Goal: Transaction & Acquisition: Register for event/course

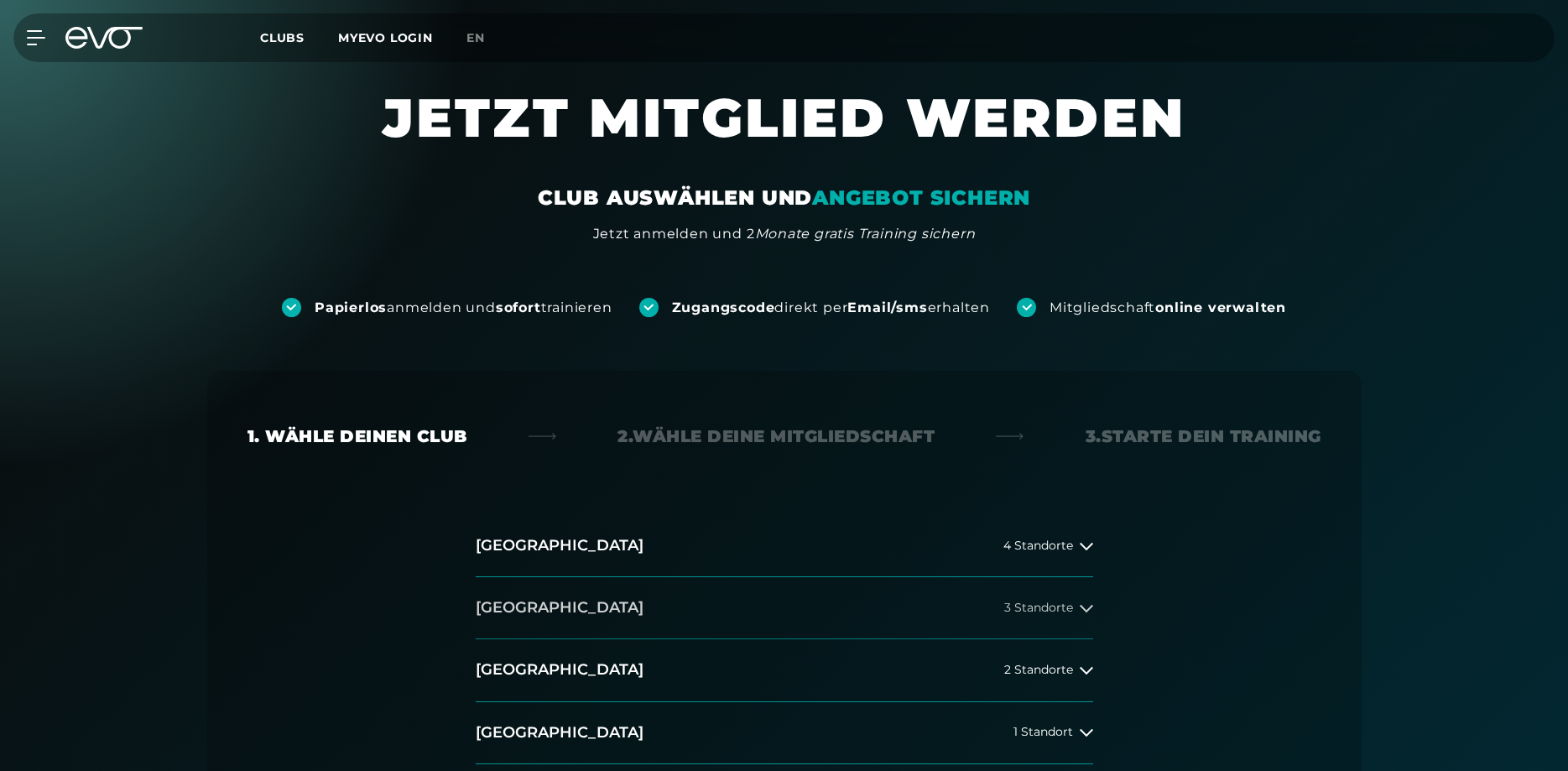
scroll to position [257, 0]
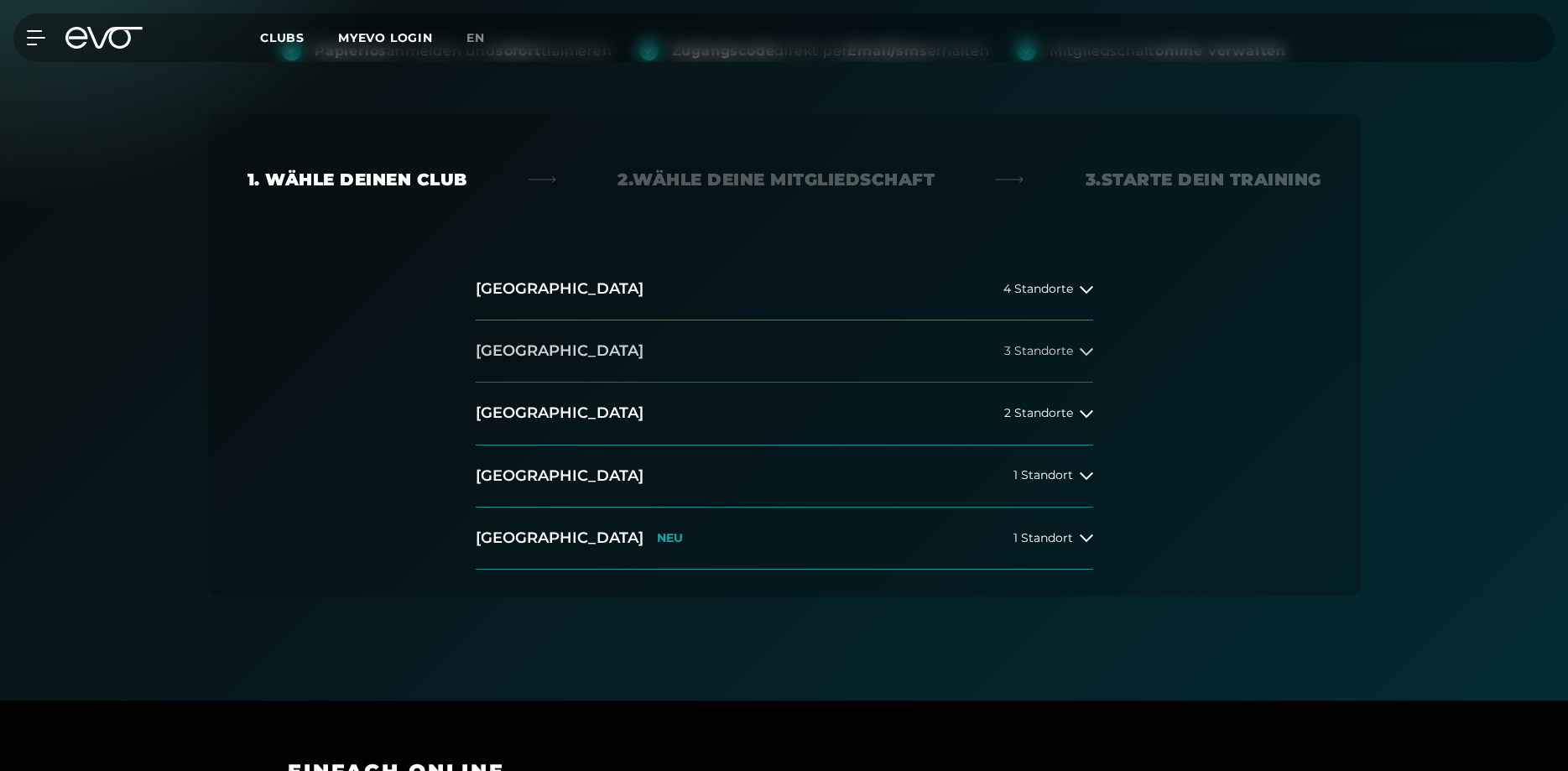
click at [1088, 347] on icon at bounding box center [1086, 352] width 13 height 13
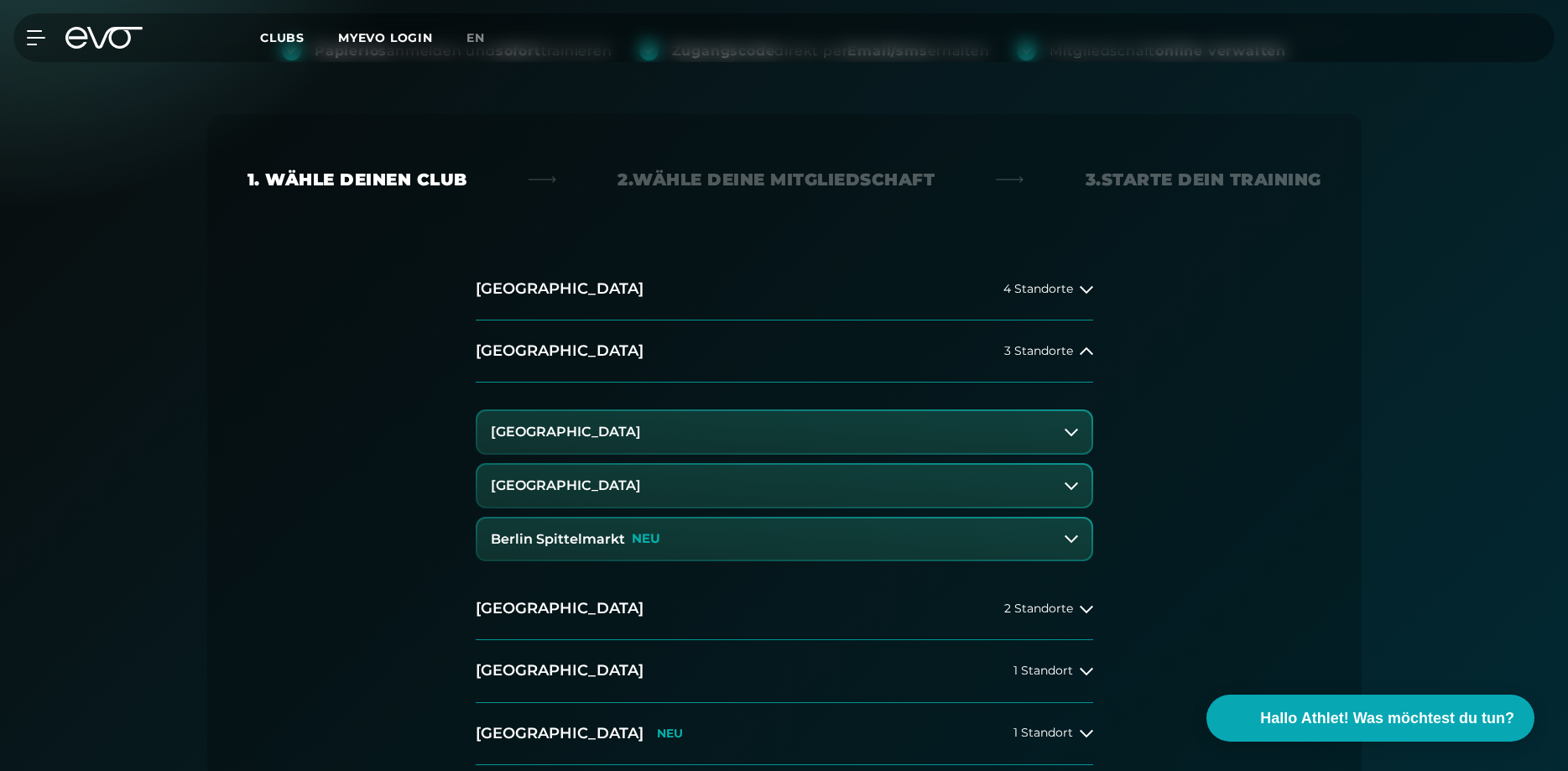
click at [573, 534] on h3 "Berlin Spittelmarkt" at bounding box center [557, 540] width 134 height 15
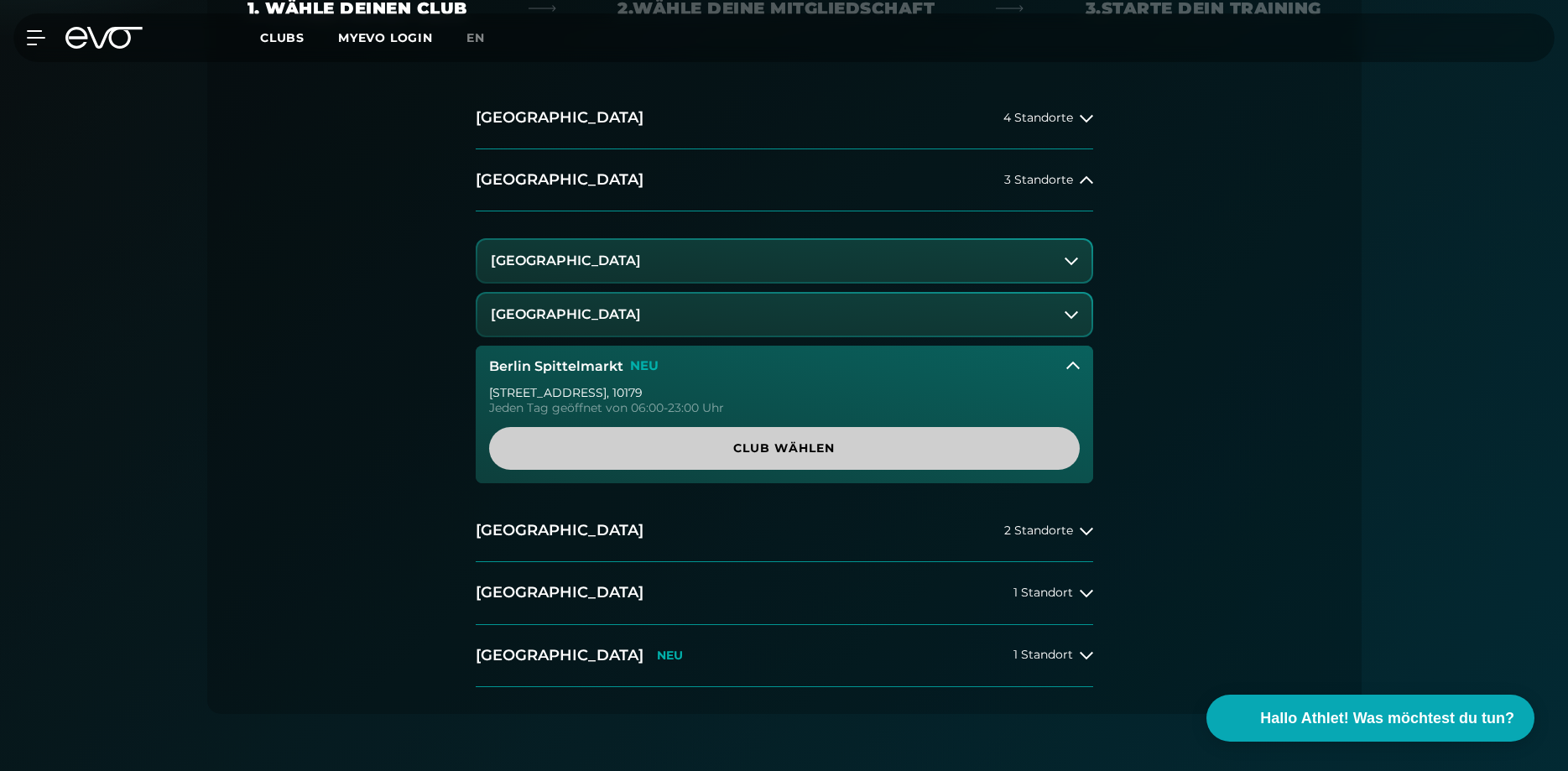
click at [812, 444] on span "Club wählen" at bounding box center [785, 448] width 510 height 18
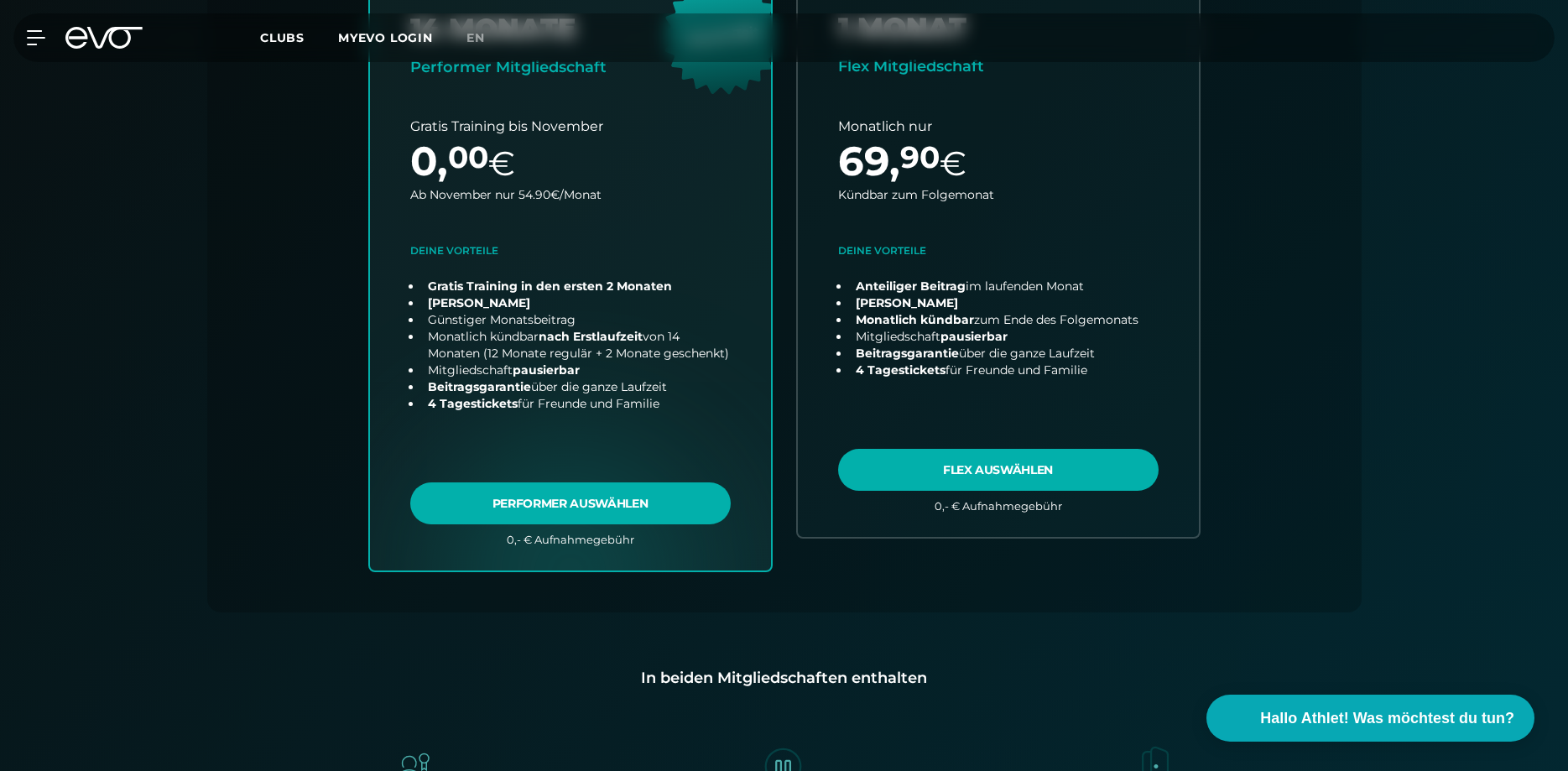
scroll to position [0, 0]
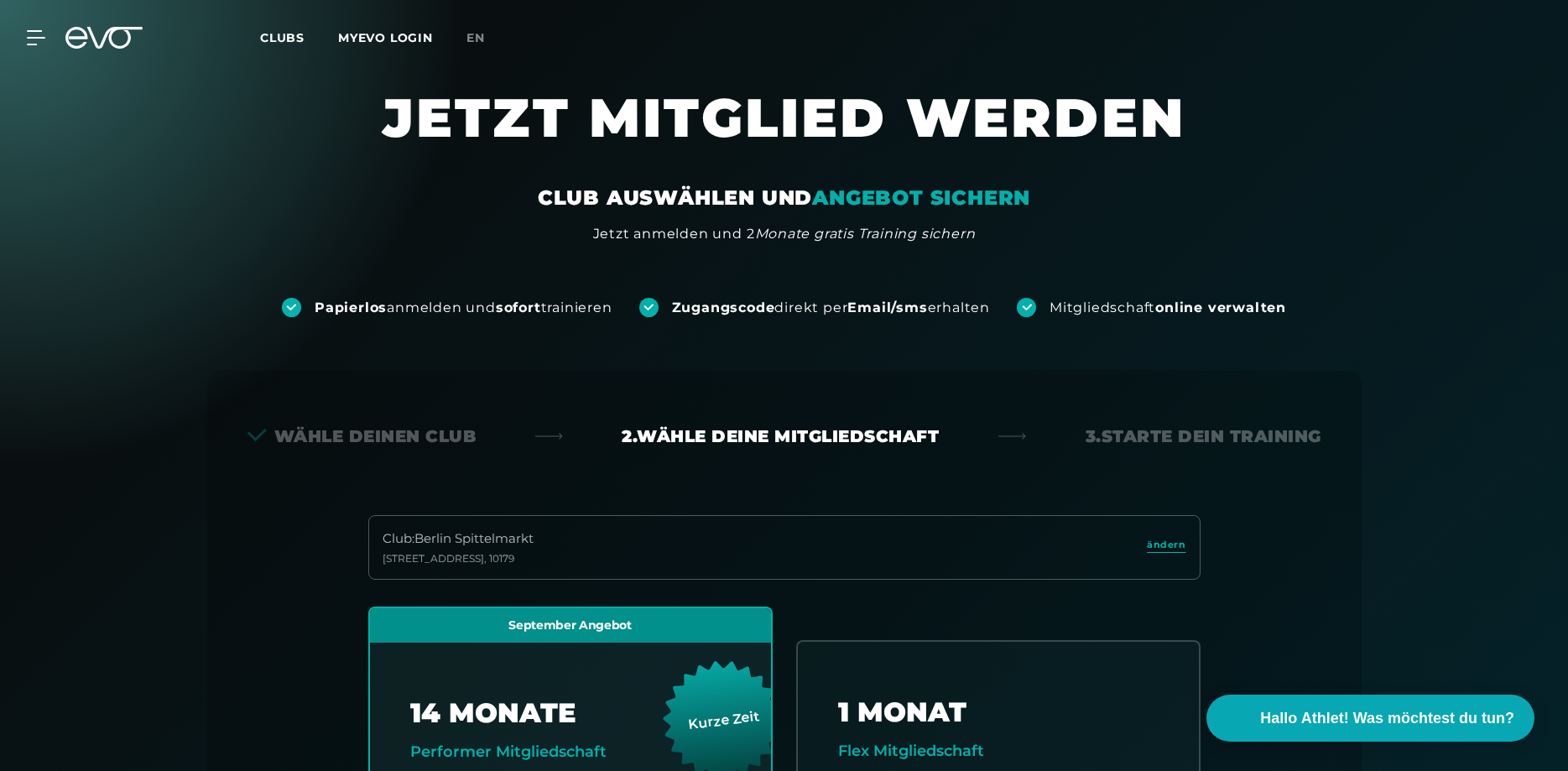
click at [278, 35] on span "Clubs" at bounding box center [282, 38] width 45 height 15
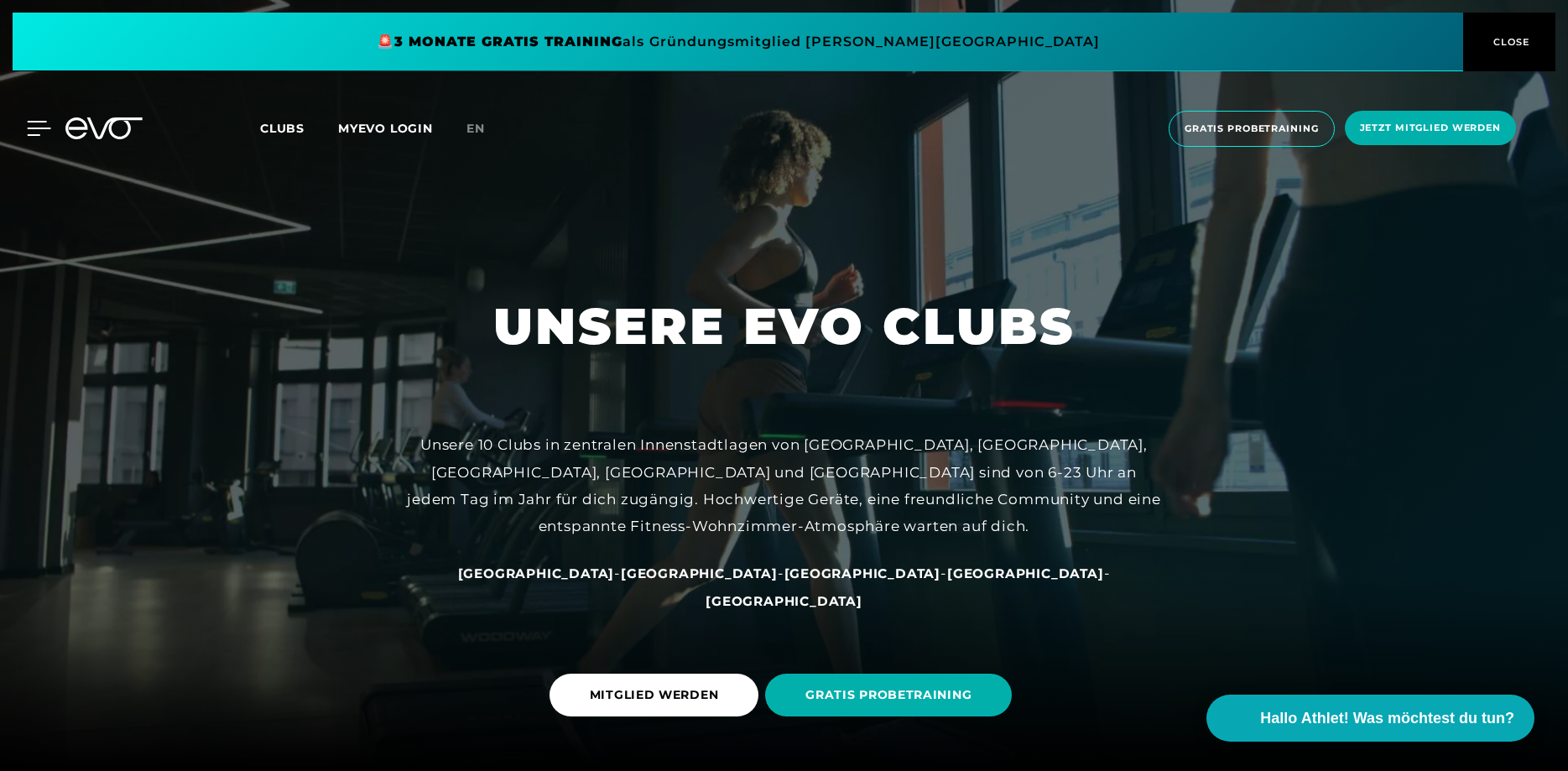
click at [33, 131] on icon at bounding box center [39, 128] width 24 height 15
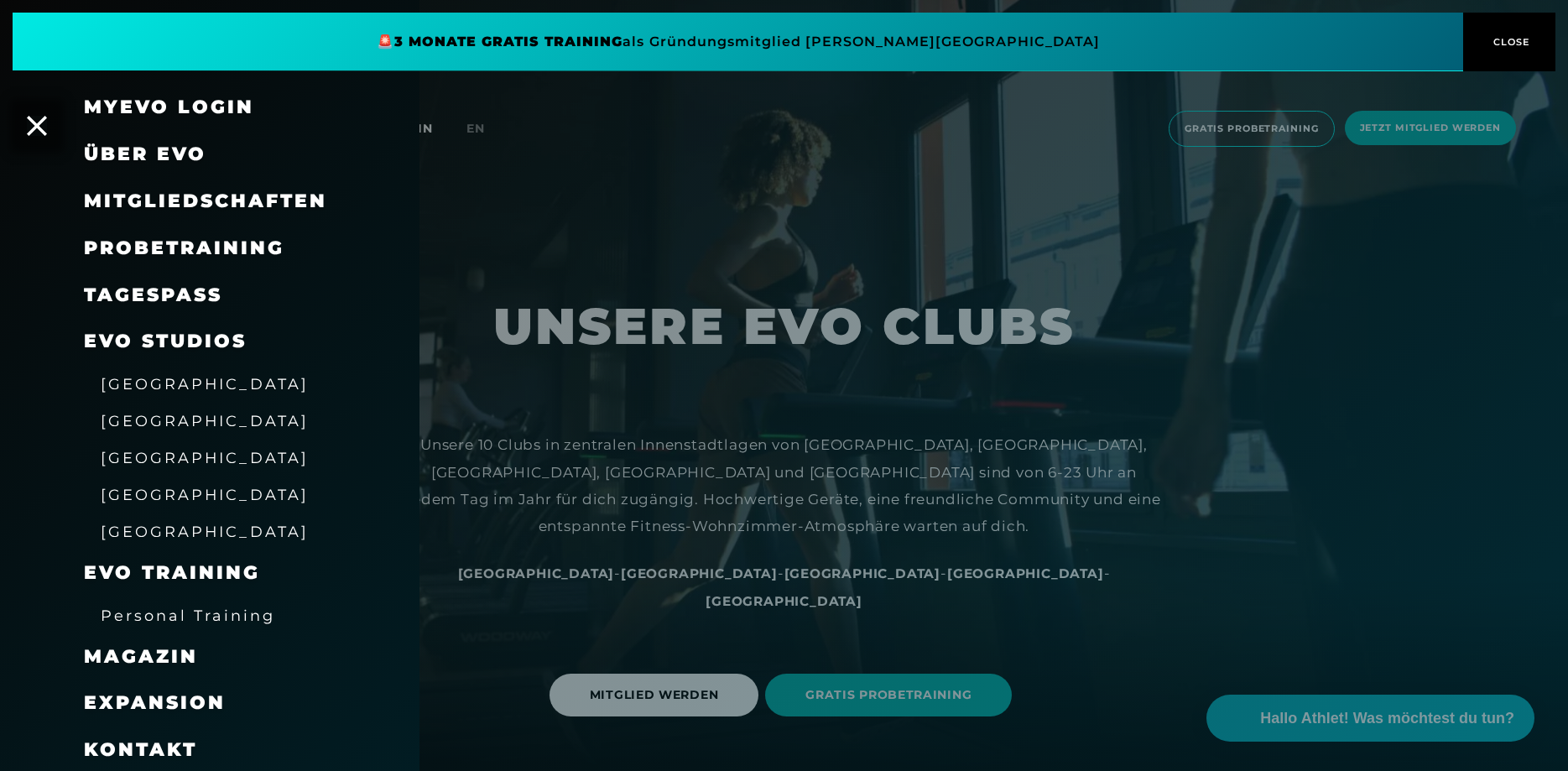
click at [136, 423] on span "[GEOGRAPHIC_DATA]" at bounding box center [205, 420] width 208 height 18
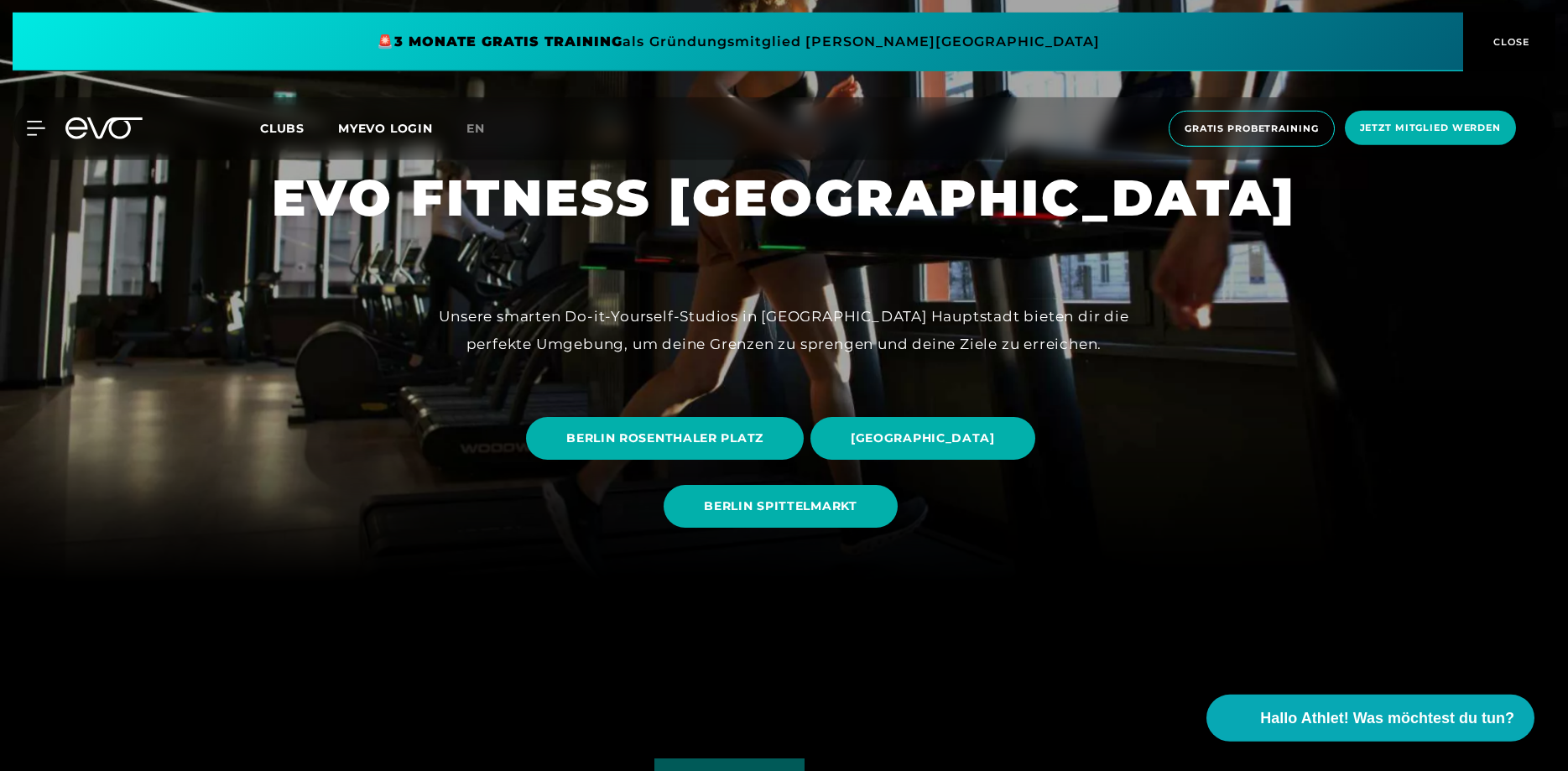
scroll to position [257, 0]
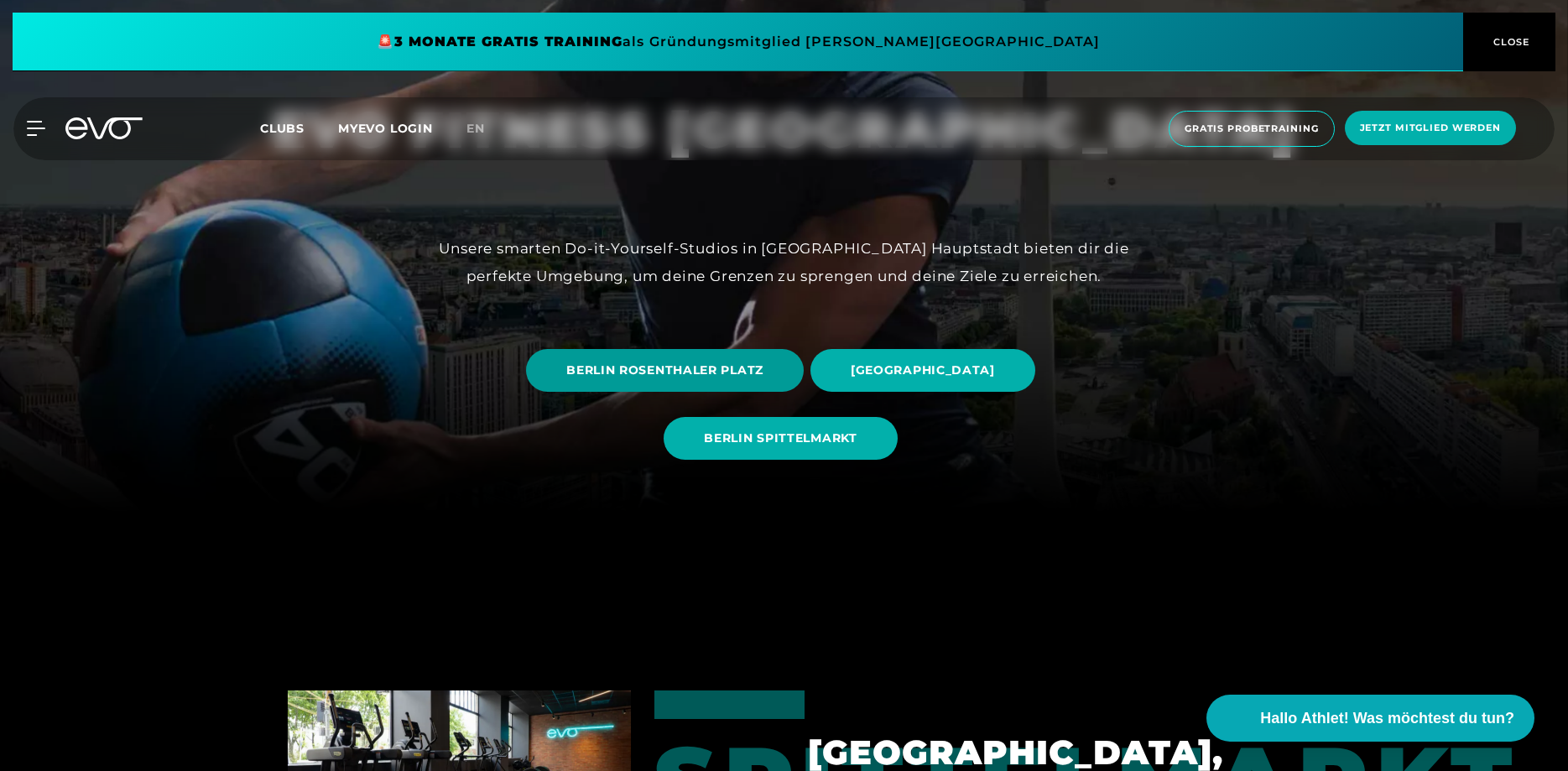
click at [656, 359] on span "BERLIN ROSENTHALER PLATZ" at bounding box center [665, 370] width 278 height 43
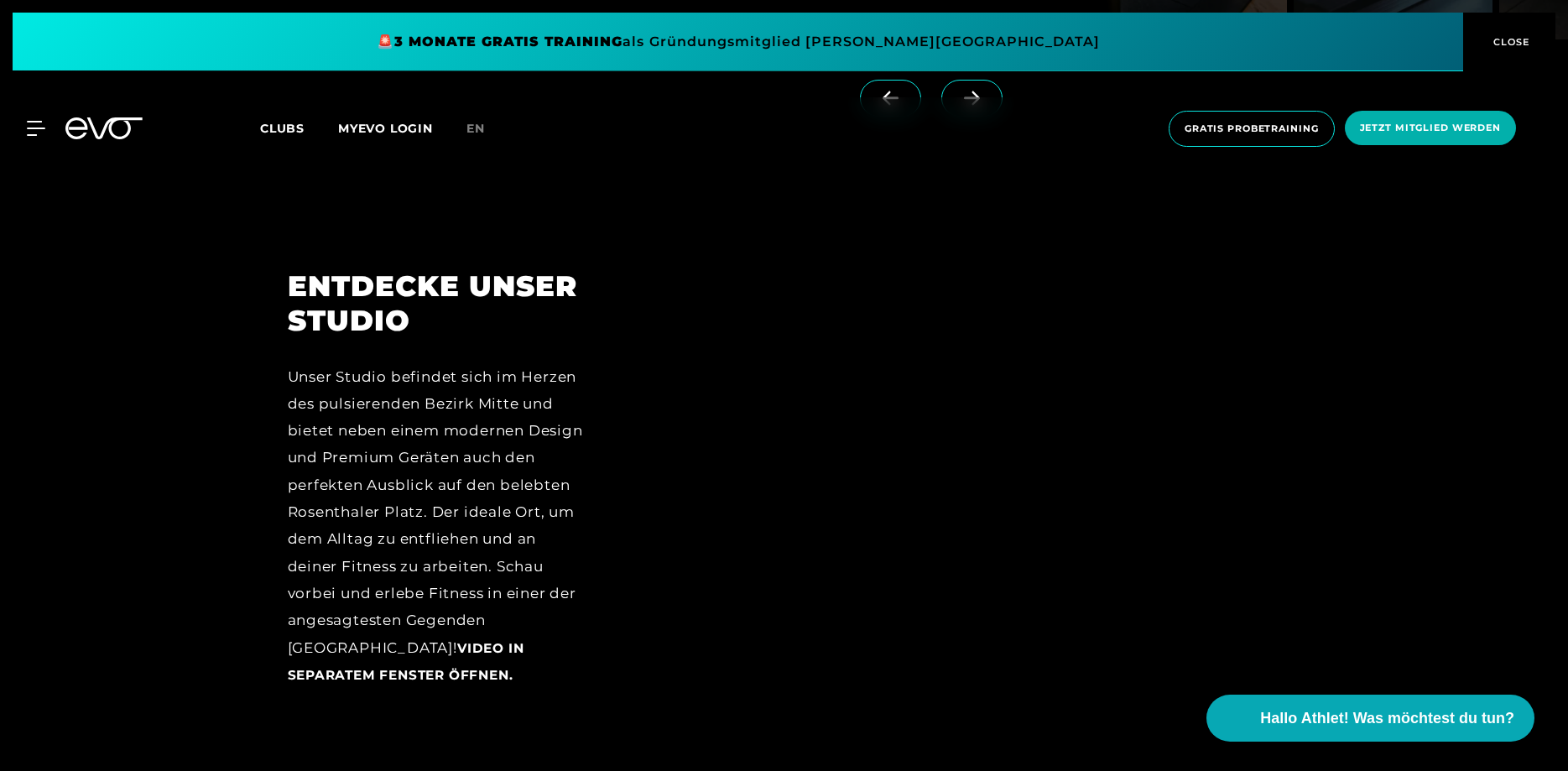
scroll to position [2909, 0]
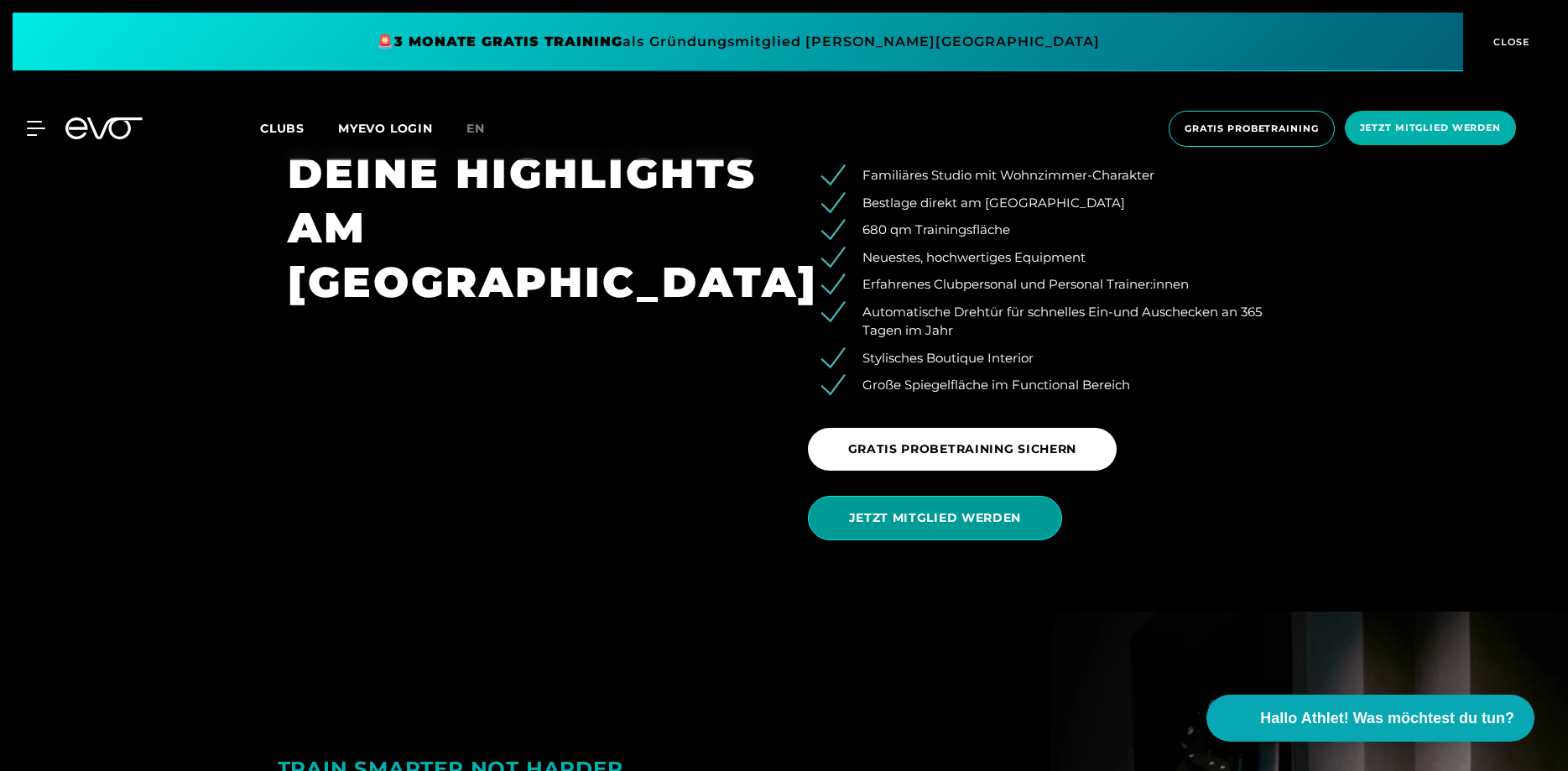
click at [944, 511] on span "JETZT MITGLIED WERDEN" at bounding box center [935, 518] width 173 height 18
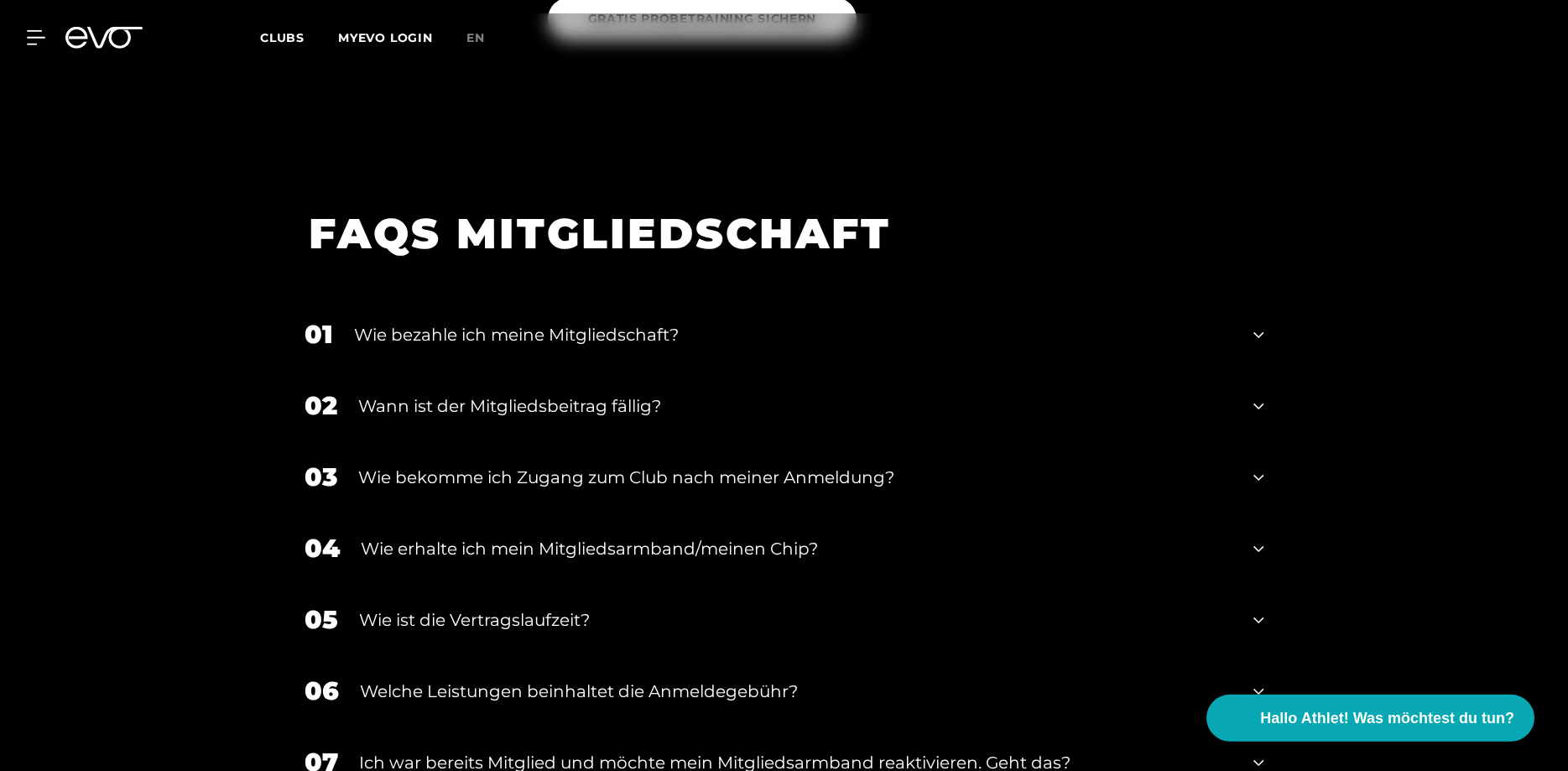
scroll to position [2852, 0]
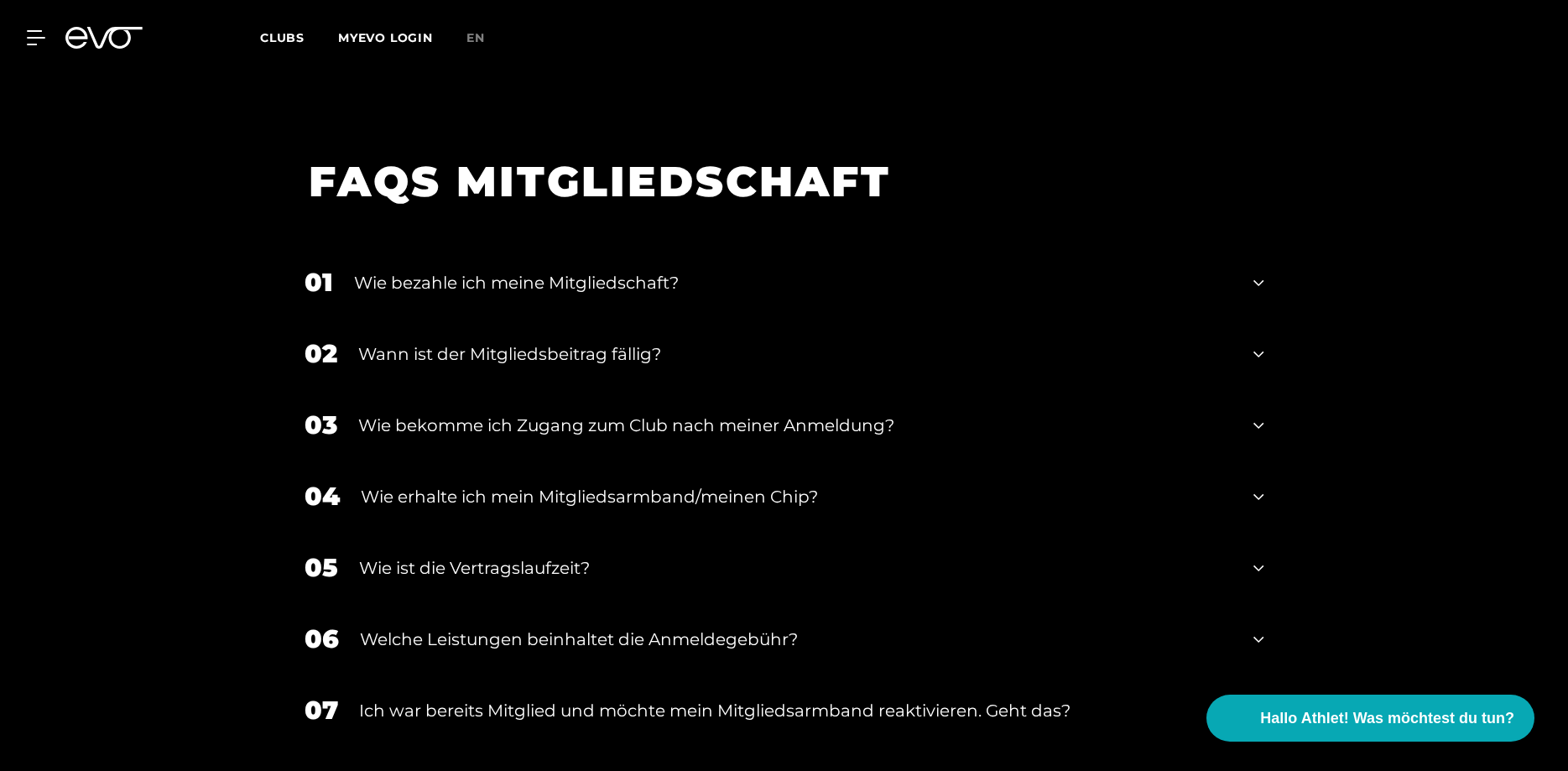
click at [1255, 273] on icon at bounding box center [1259, 283] width 10 height 20
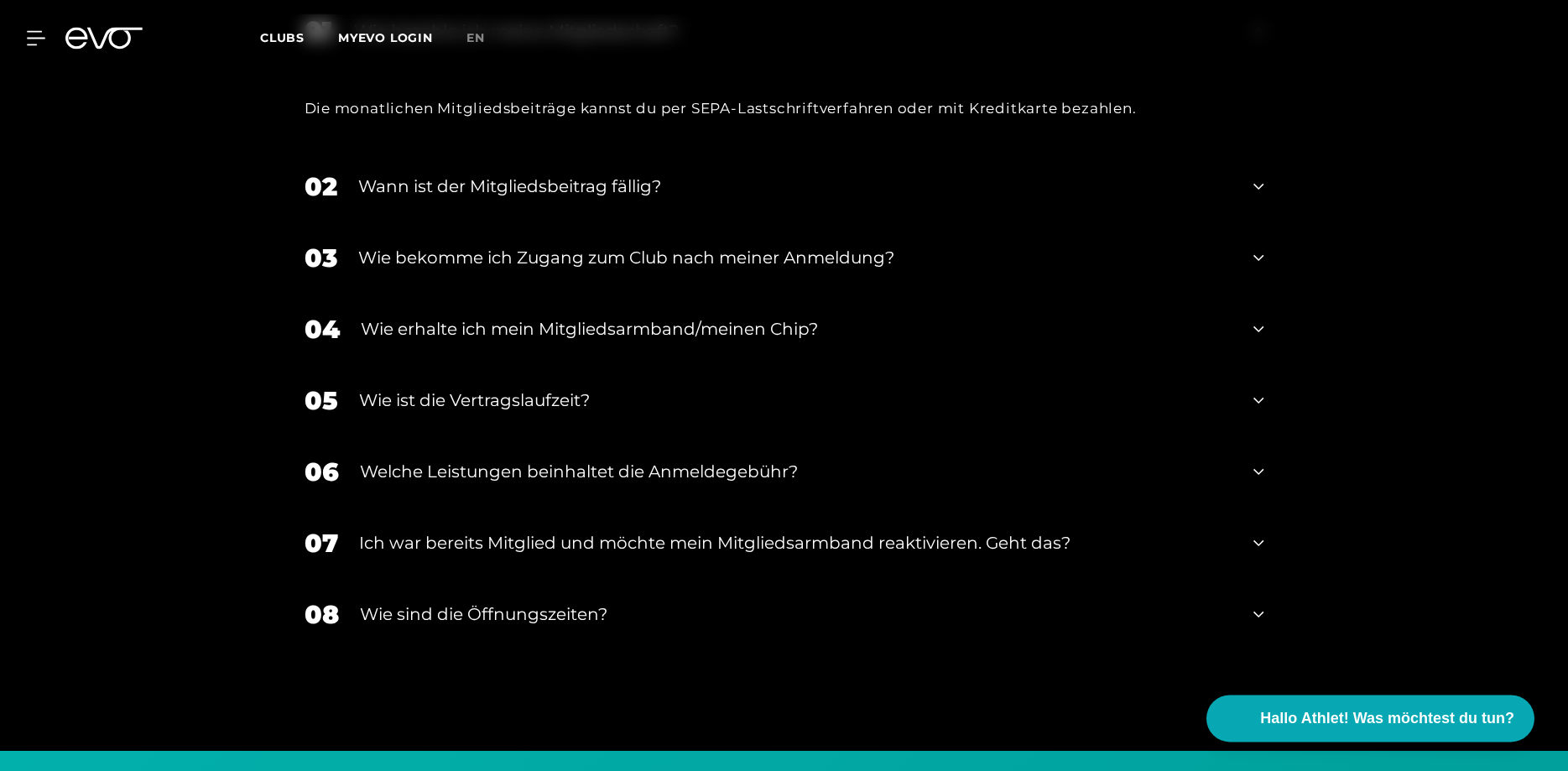
scroll to position [3108, 0]
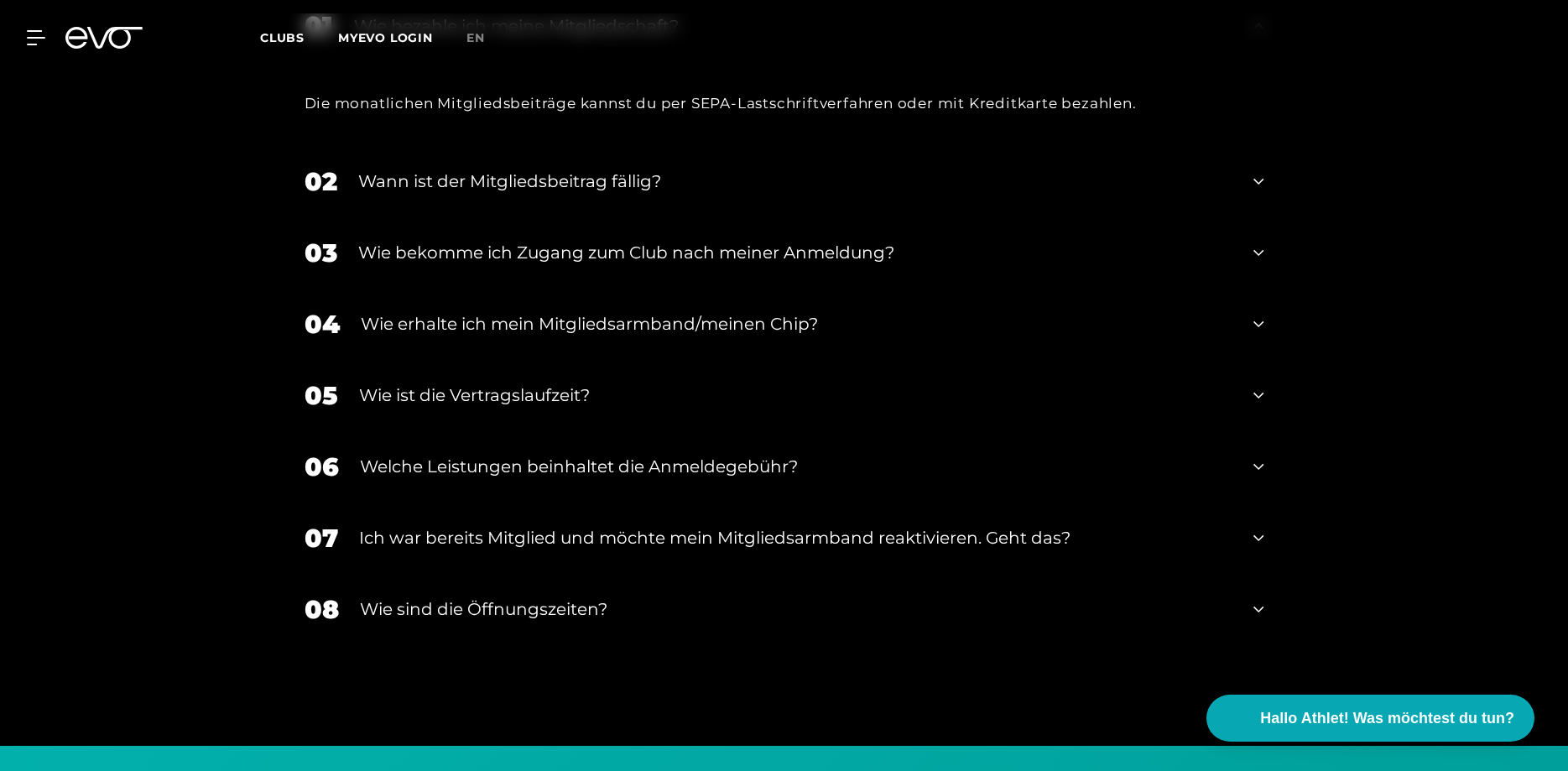
click at [1263, 242] on icon at bounding box center [1259, 253] width 10 height 20
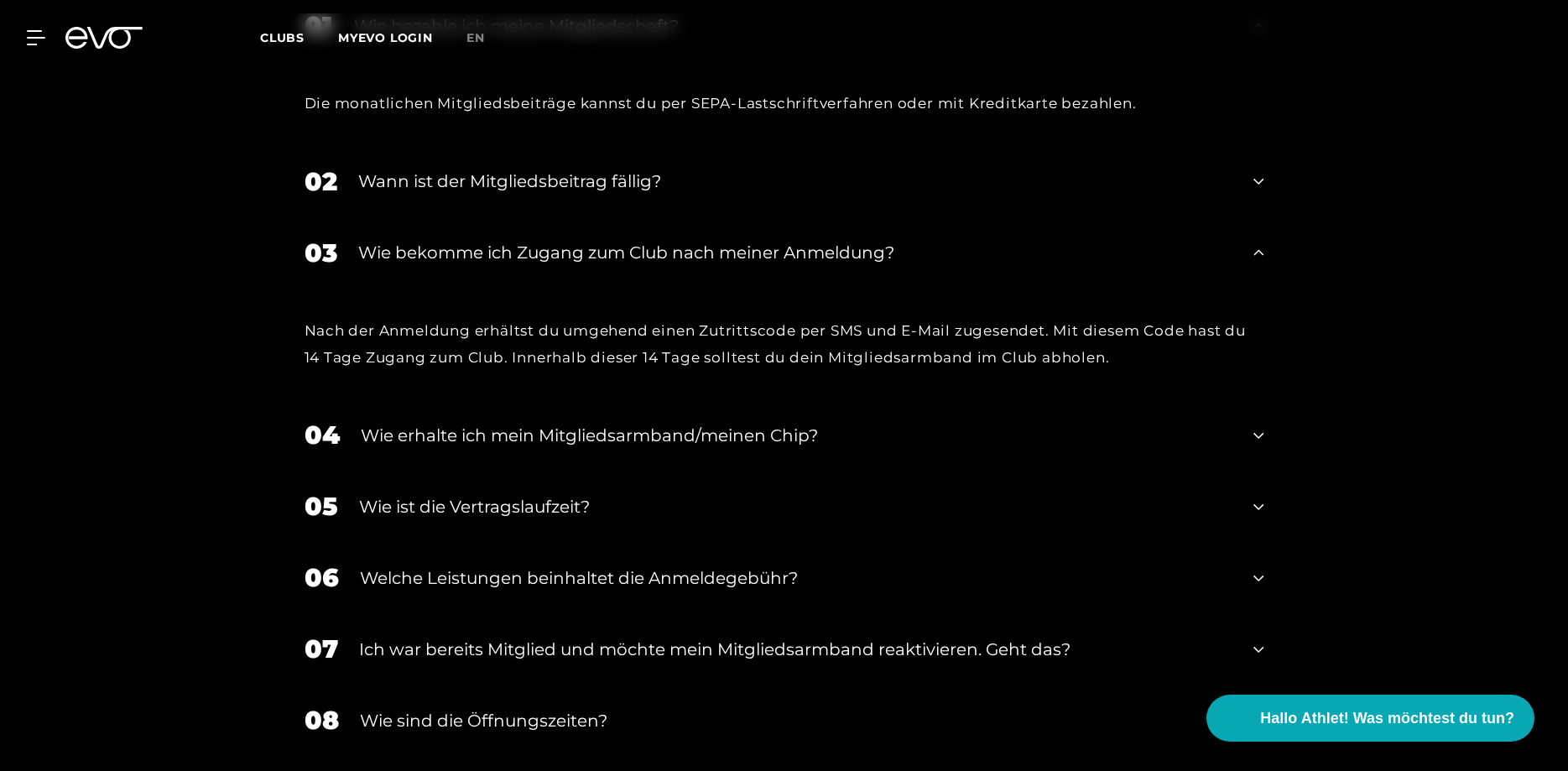
click at [787, 423] on div "Wie erhalte ich mein Mitgliedsarmband/meinen Chip?" at bounding box center [797, 435] width 872 height 25
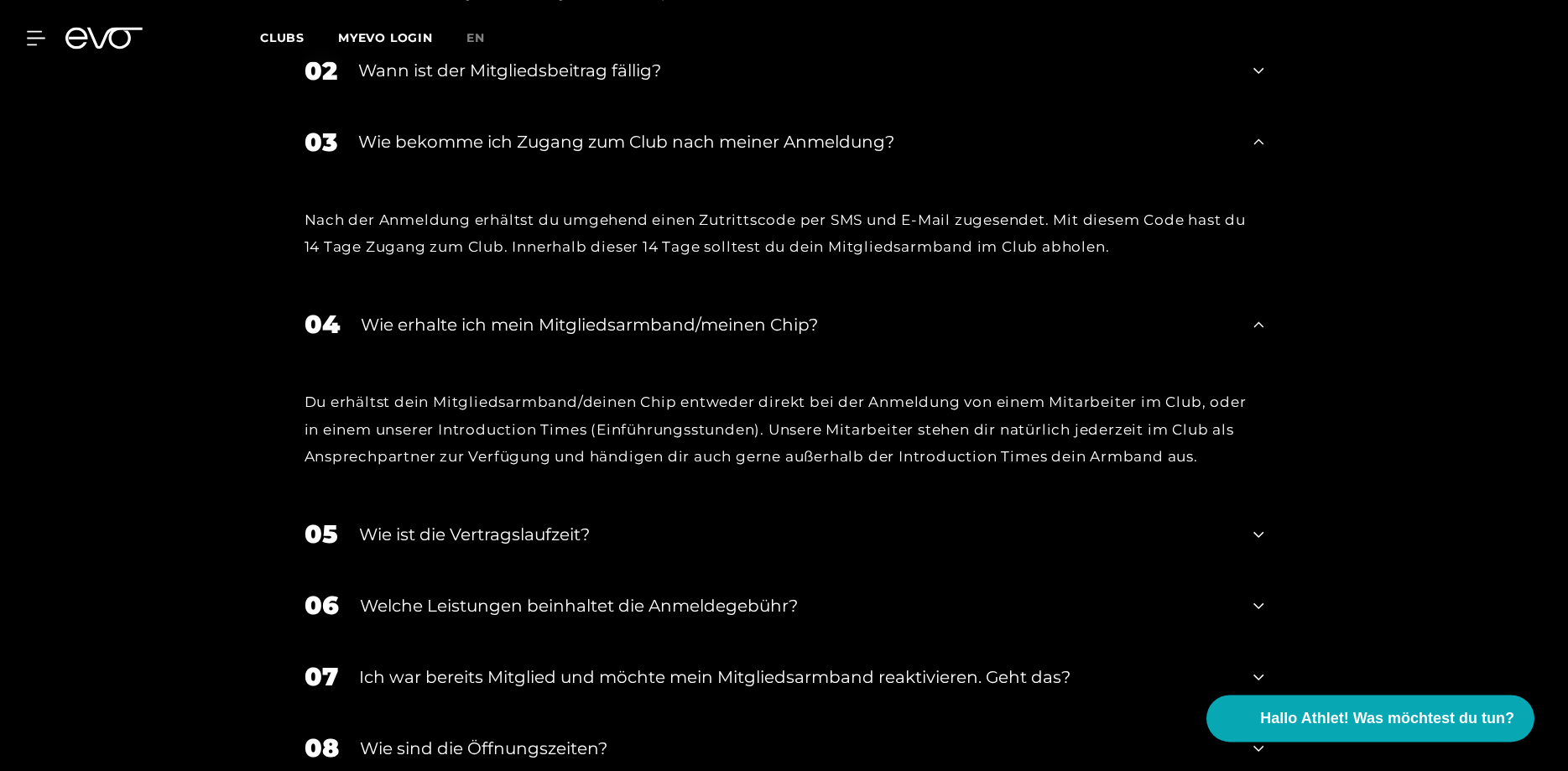
scroll to position [3365, 0]
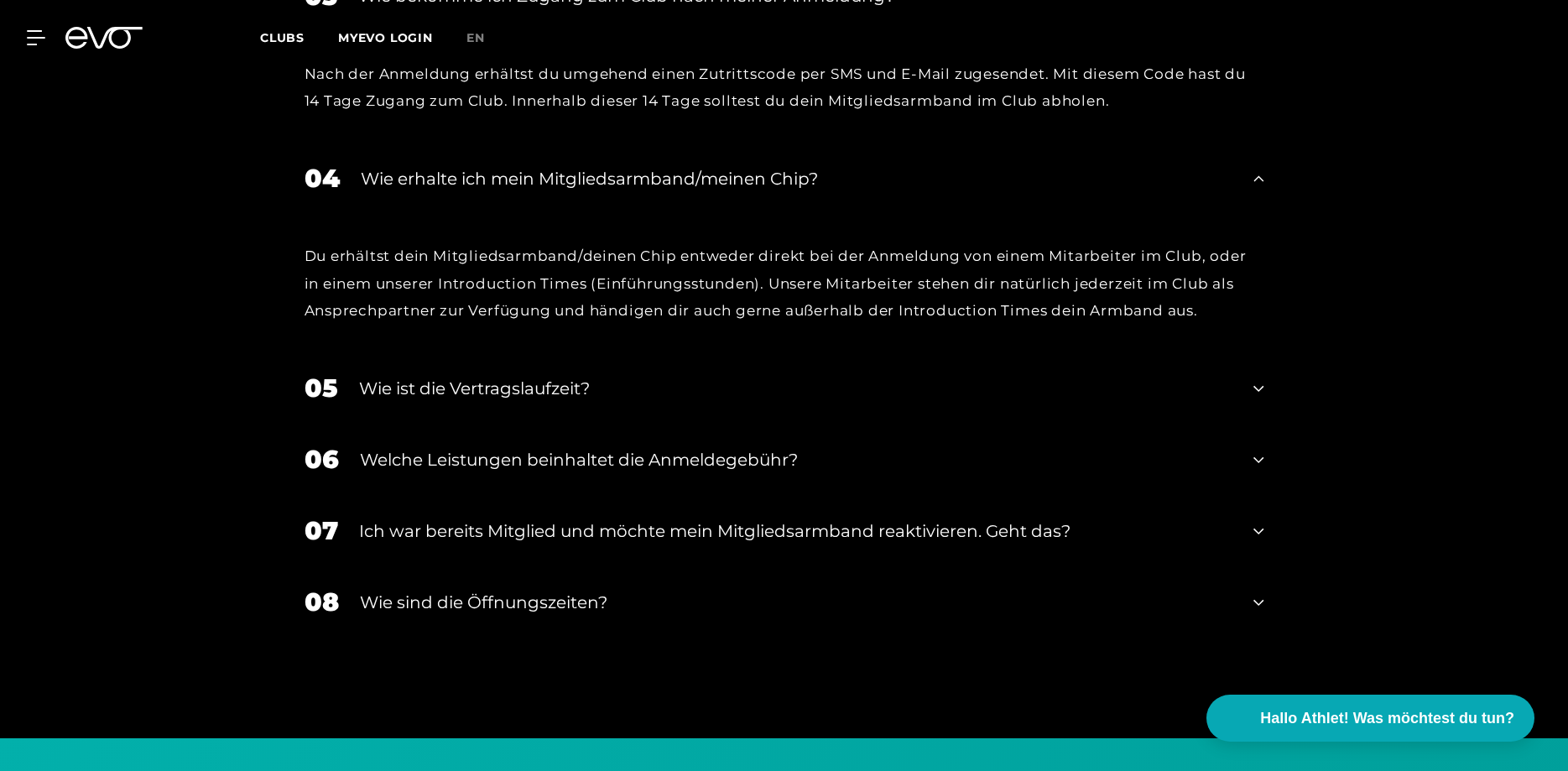
click at [551, 375] on div "Wie ist die Vertragslaufzeit?" at bounding box center [796, 388] width 874 height 25
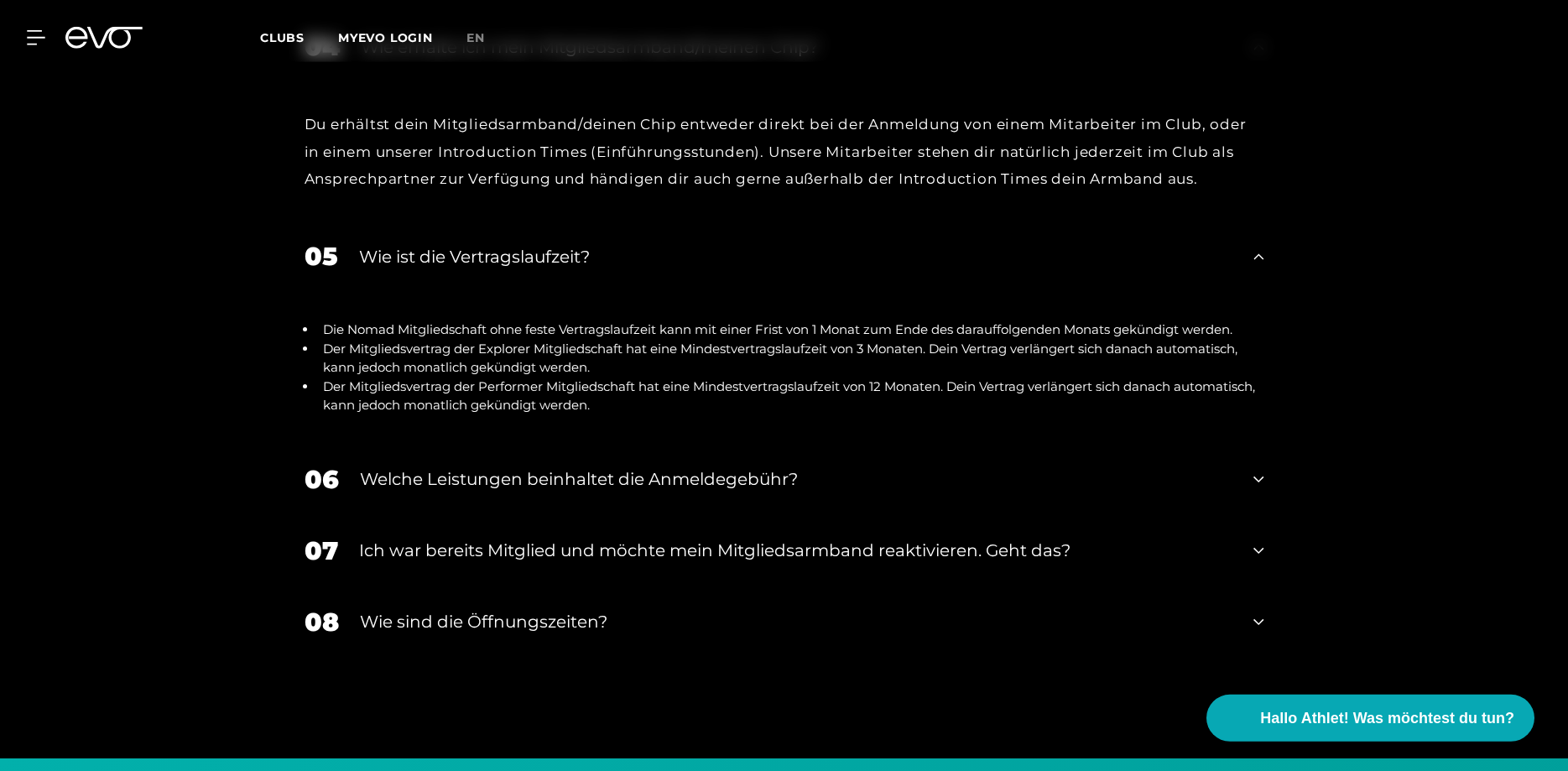
scroll to position [3622, 0]
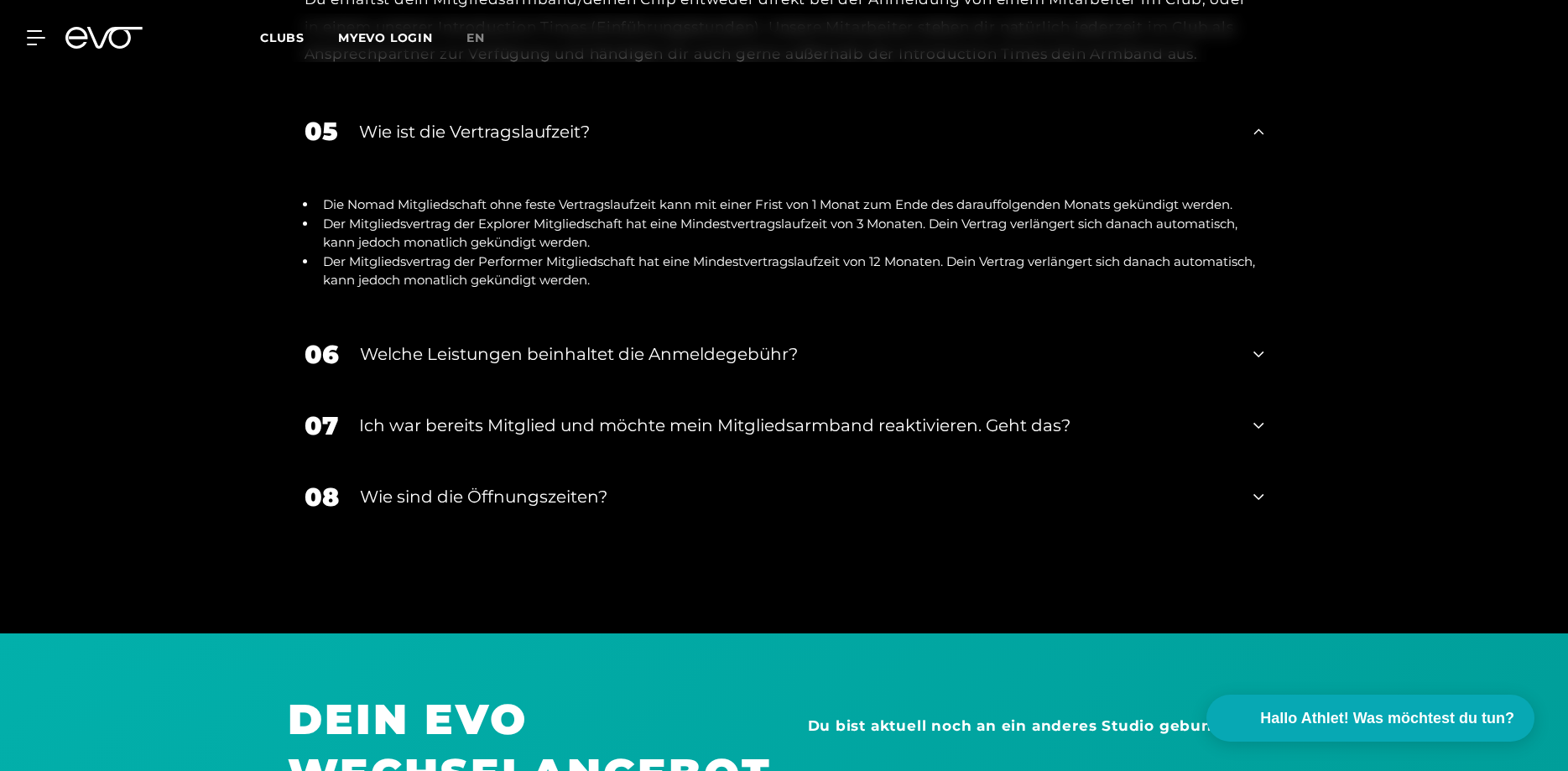
click at [735, 342] on div "Welche Leistungen beinhaltet die Anmeldegebühr?" at bounding box center [796, 354] width 873 height 25
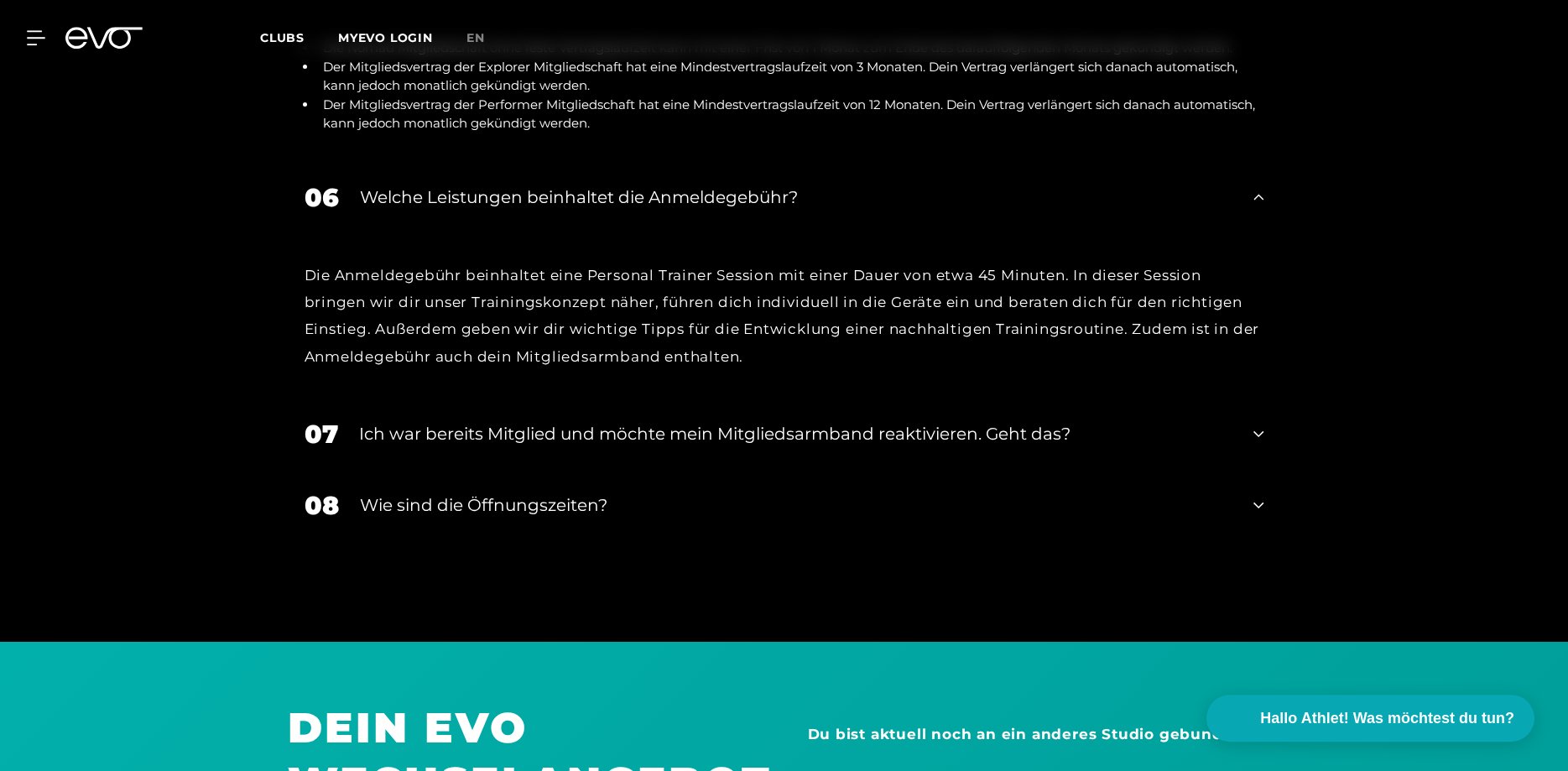
scroll to position [3793, 0]
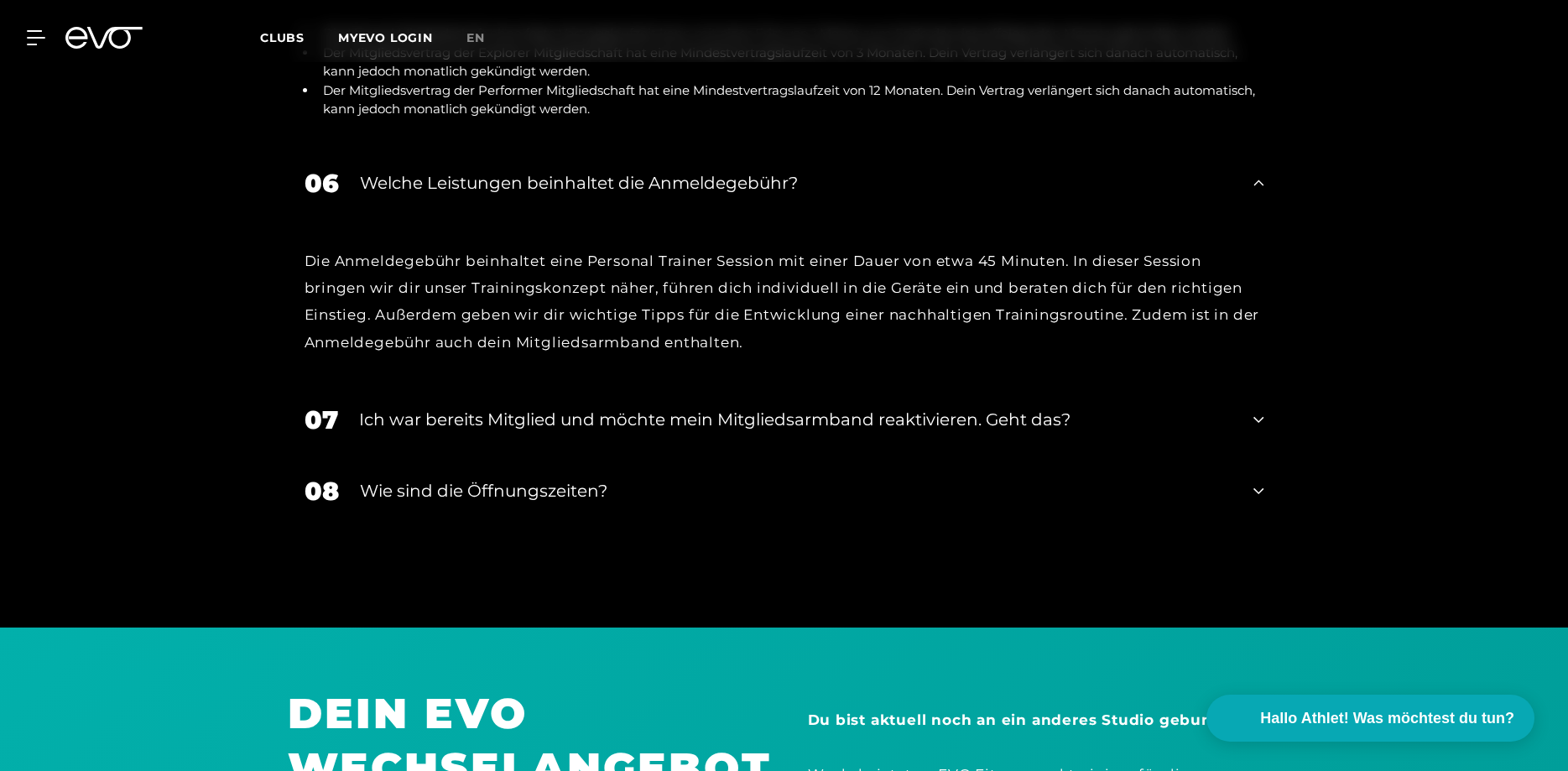
click at [748, 407] on div "Ich war bereits Mitglied und möchte mein Mitgliedsarmband reaktivieren. Geht da…" at bounding box center [796, 419] width 874 height 25
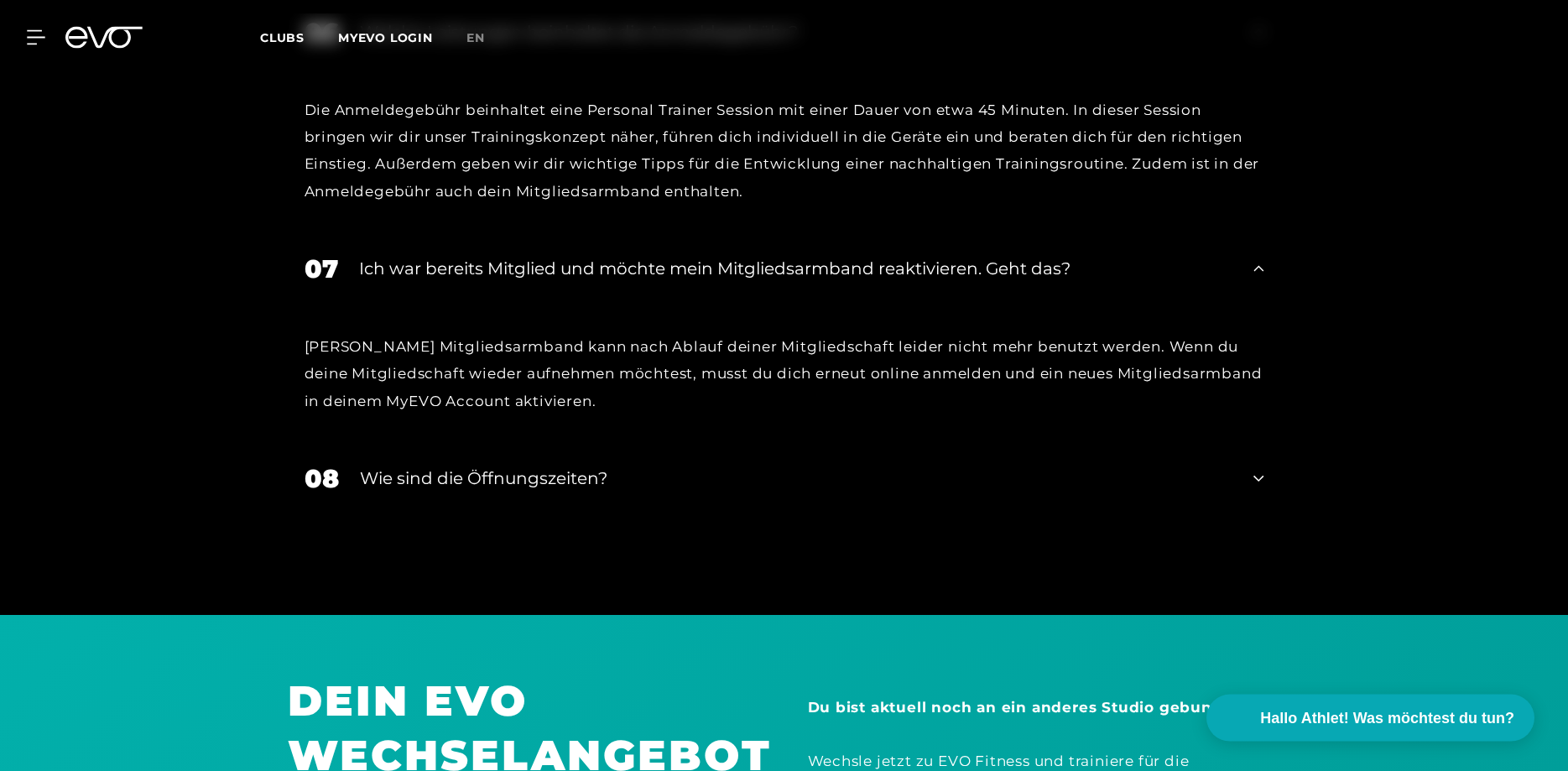
scroll to position [3964, 0]
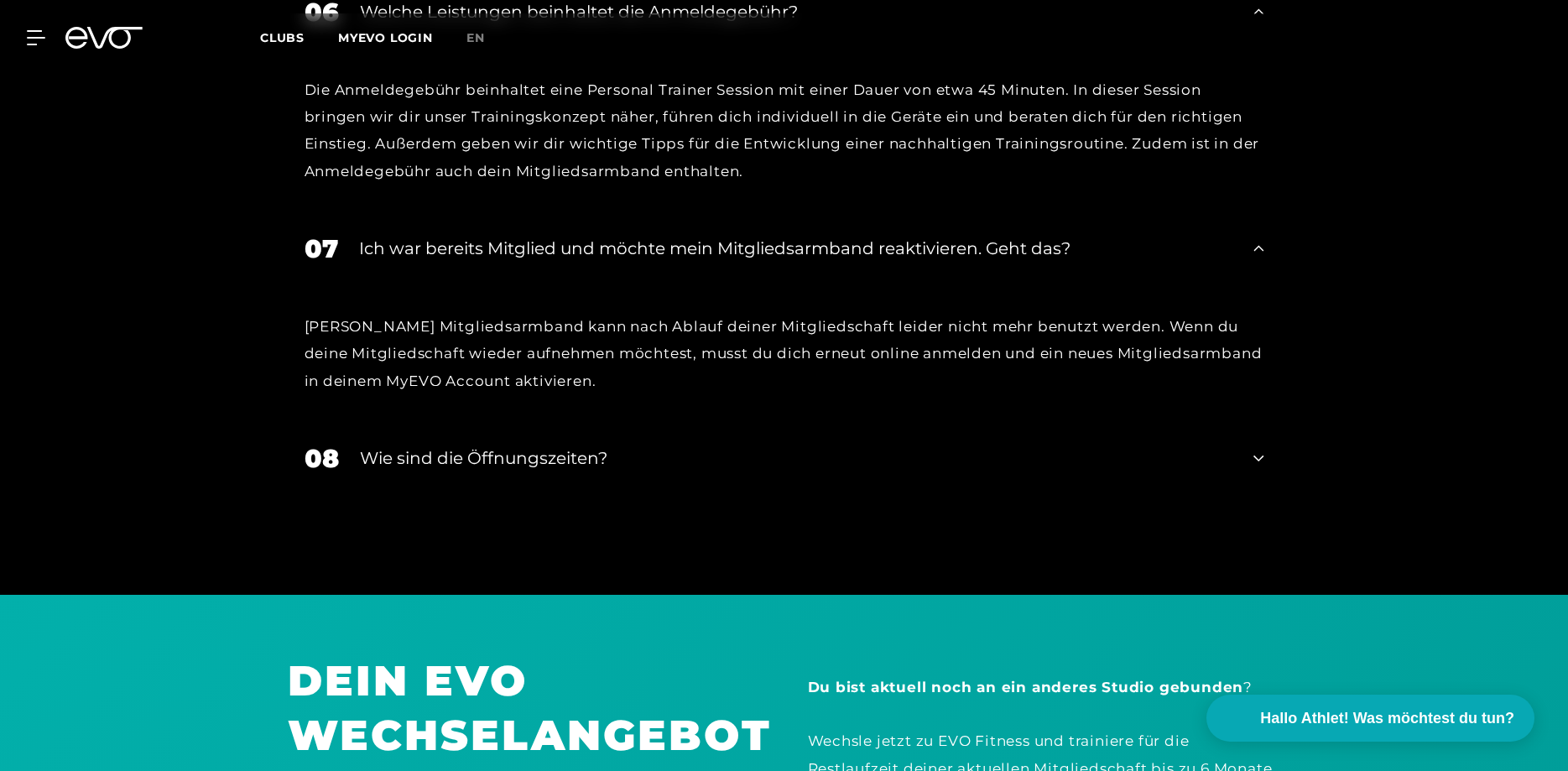
click at [594, 445] on div "Wie sind die Öffnungszeiten?" at bounding box center [796, 458] width 873 height 25
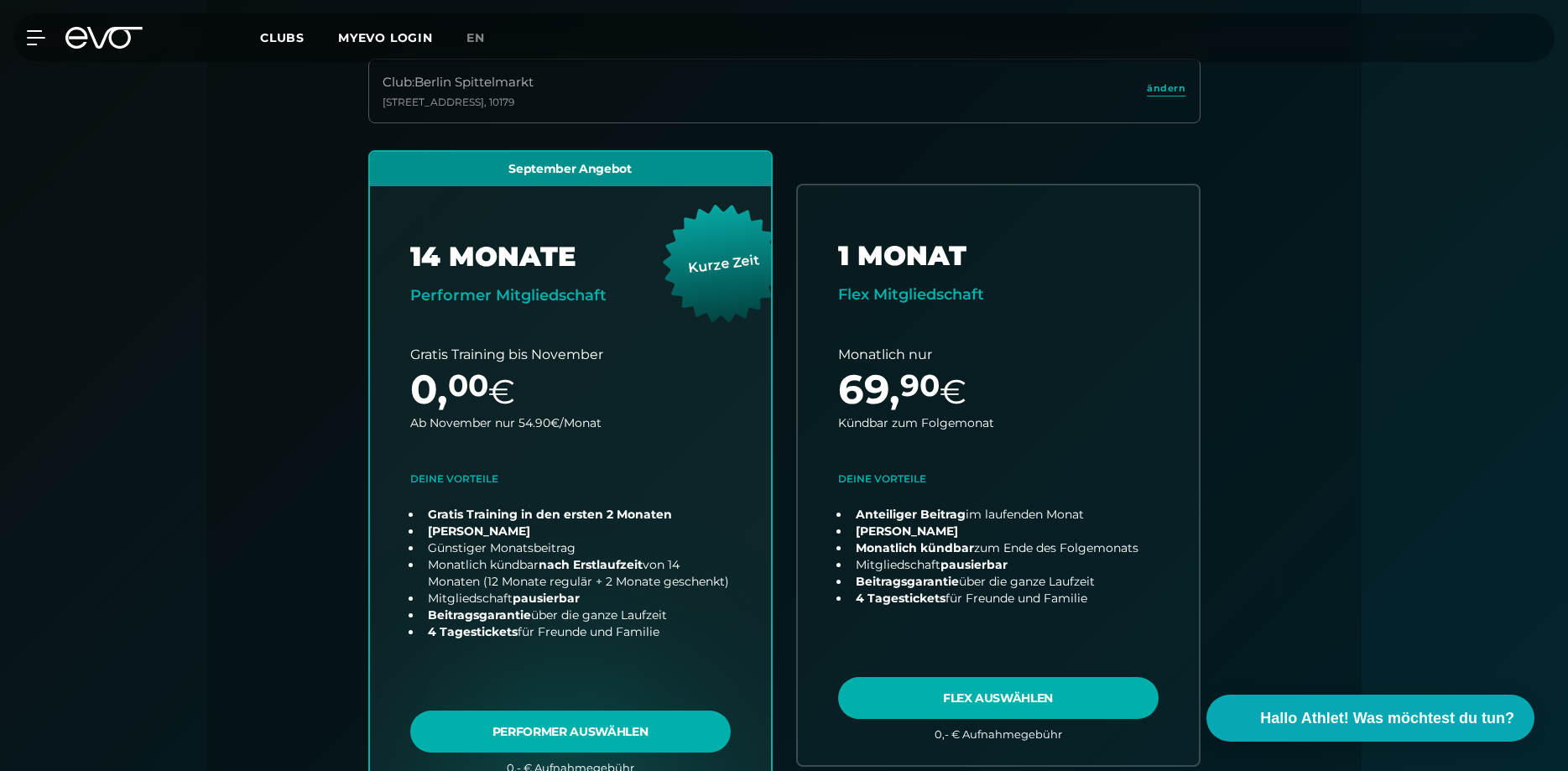
scroll to position [0, 0]
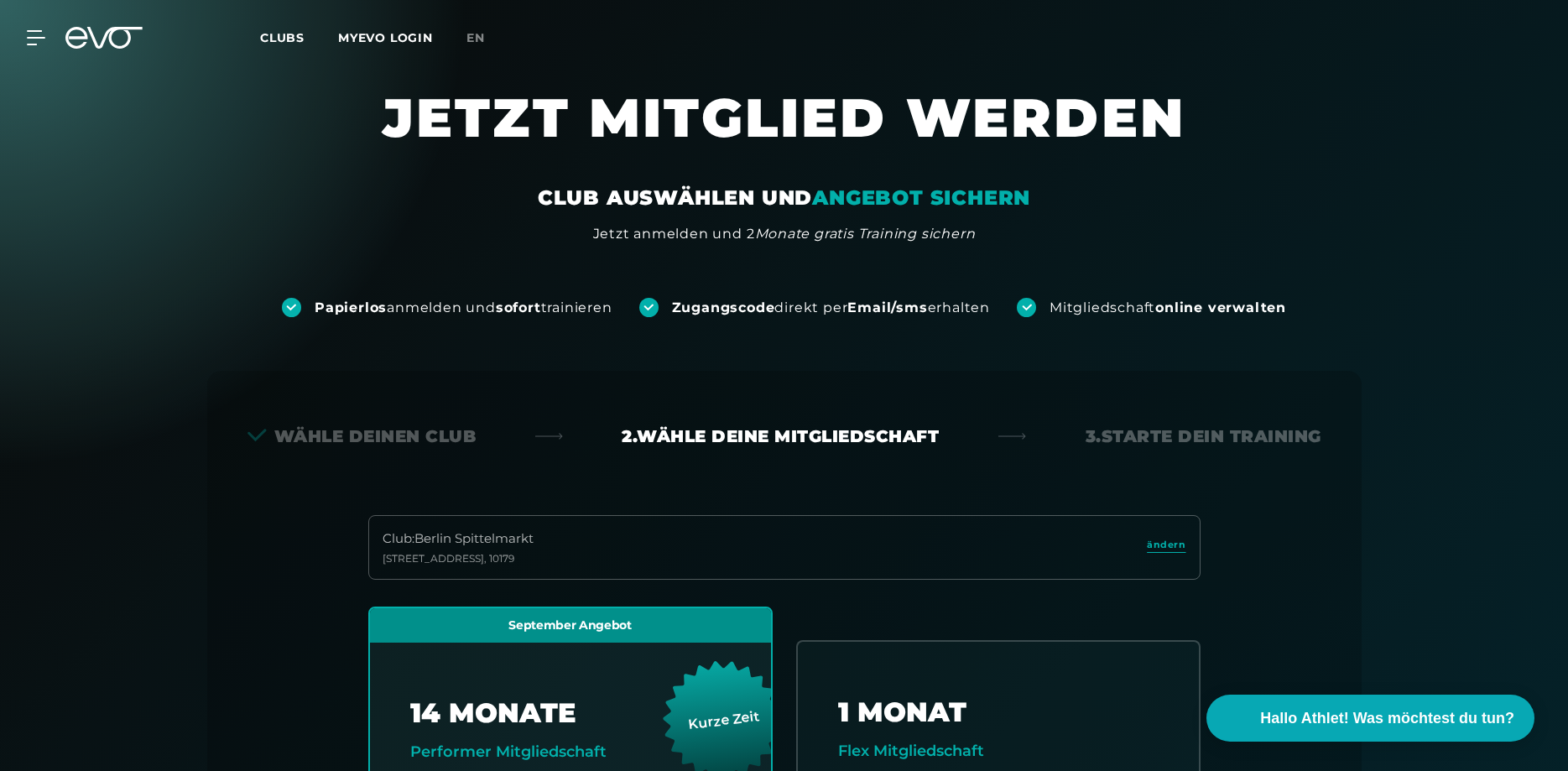
click at [285, 34] on span "Clubs" at bounding box center [282, 38] width 45 height 15
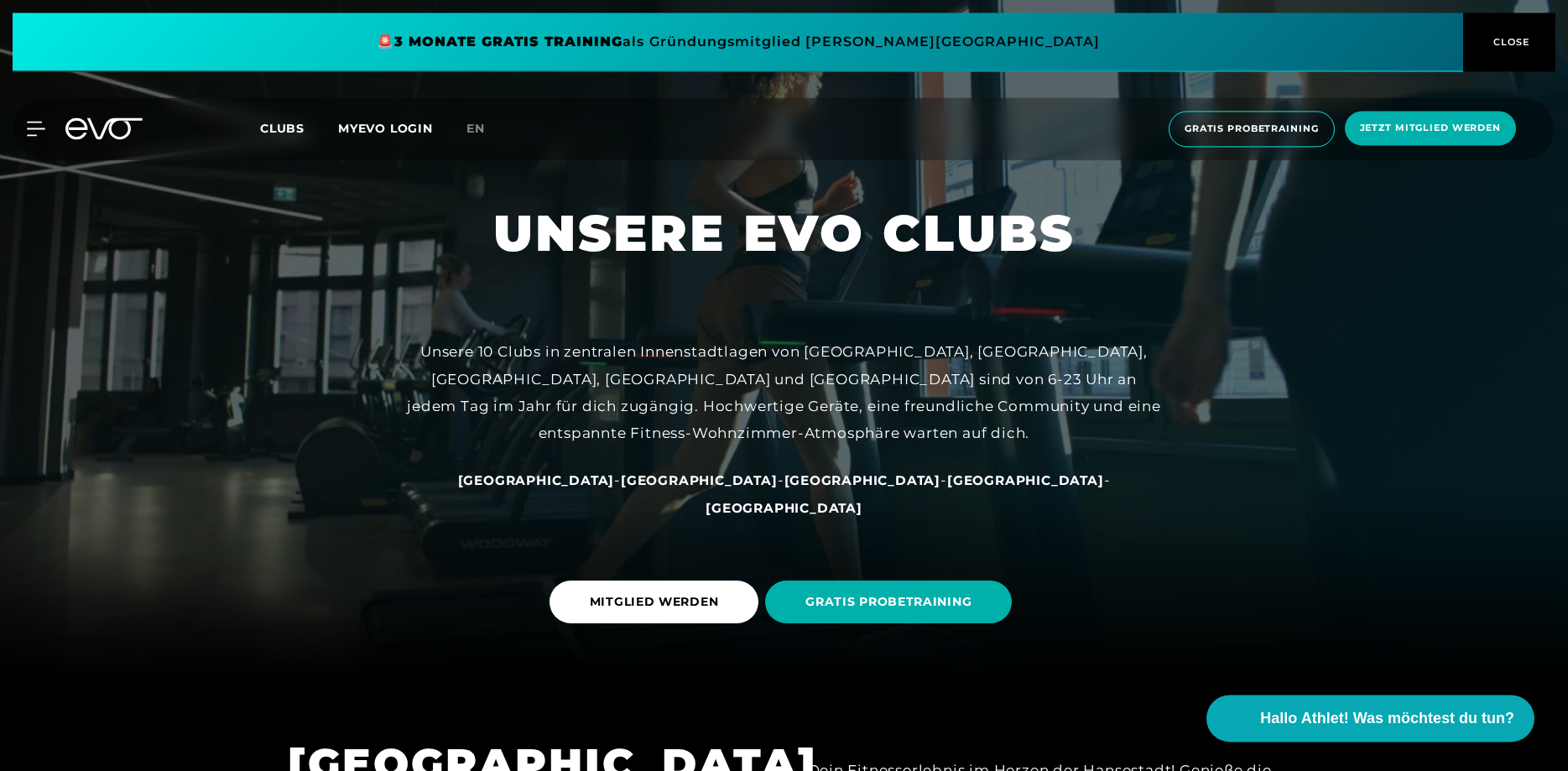
scroll to position [171, 0]
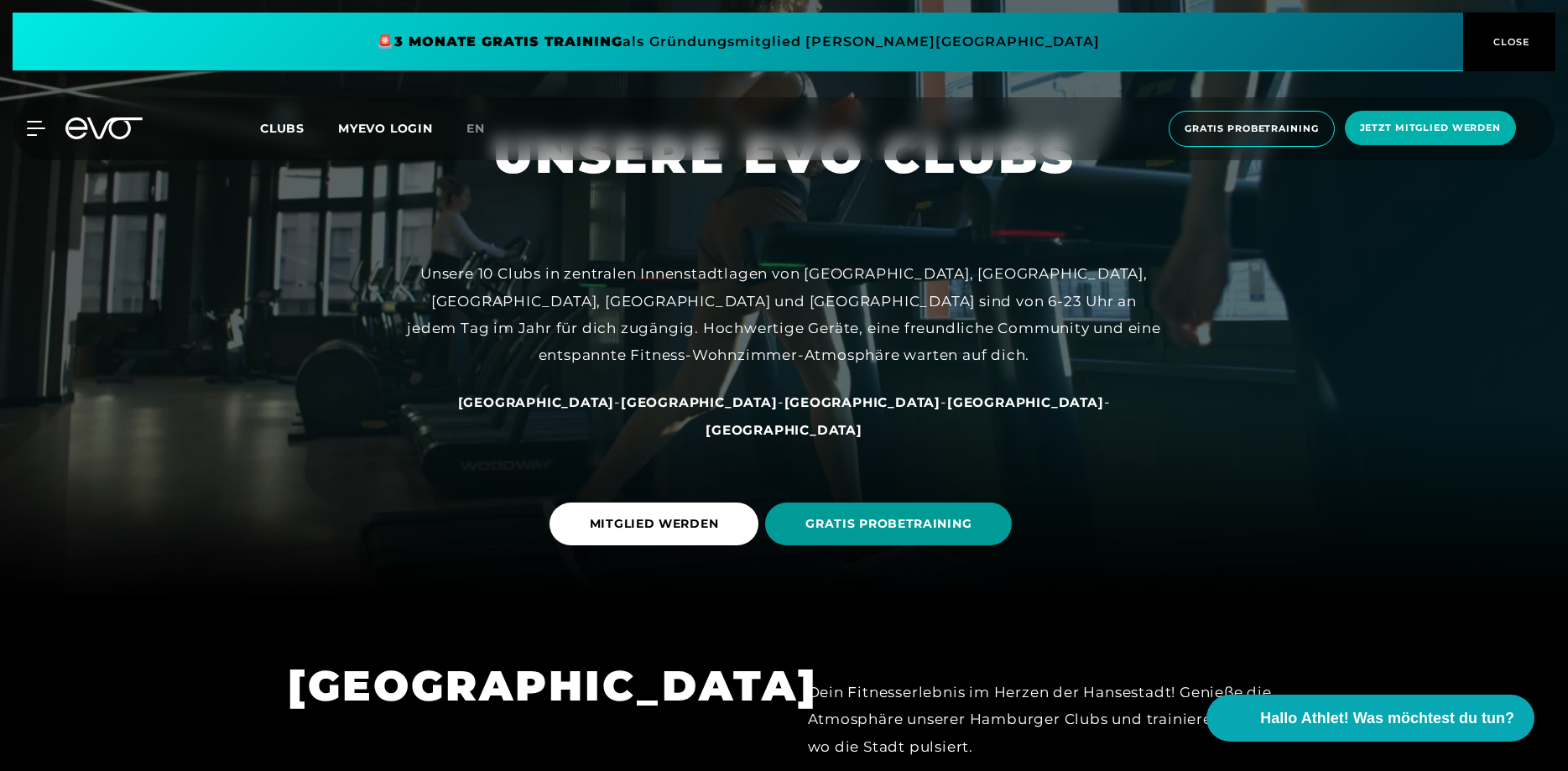
click at [925, 511] on span "GRATIS PROBETRAINING" at bounding box center [888, 524] width 247 height 43
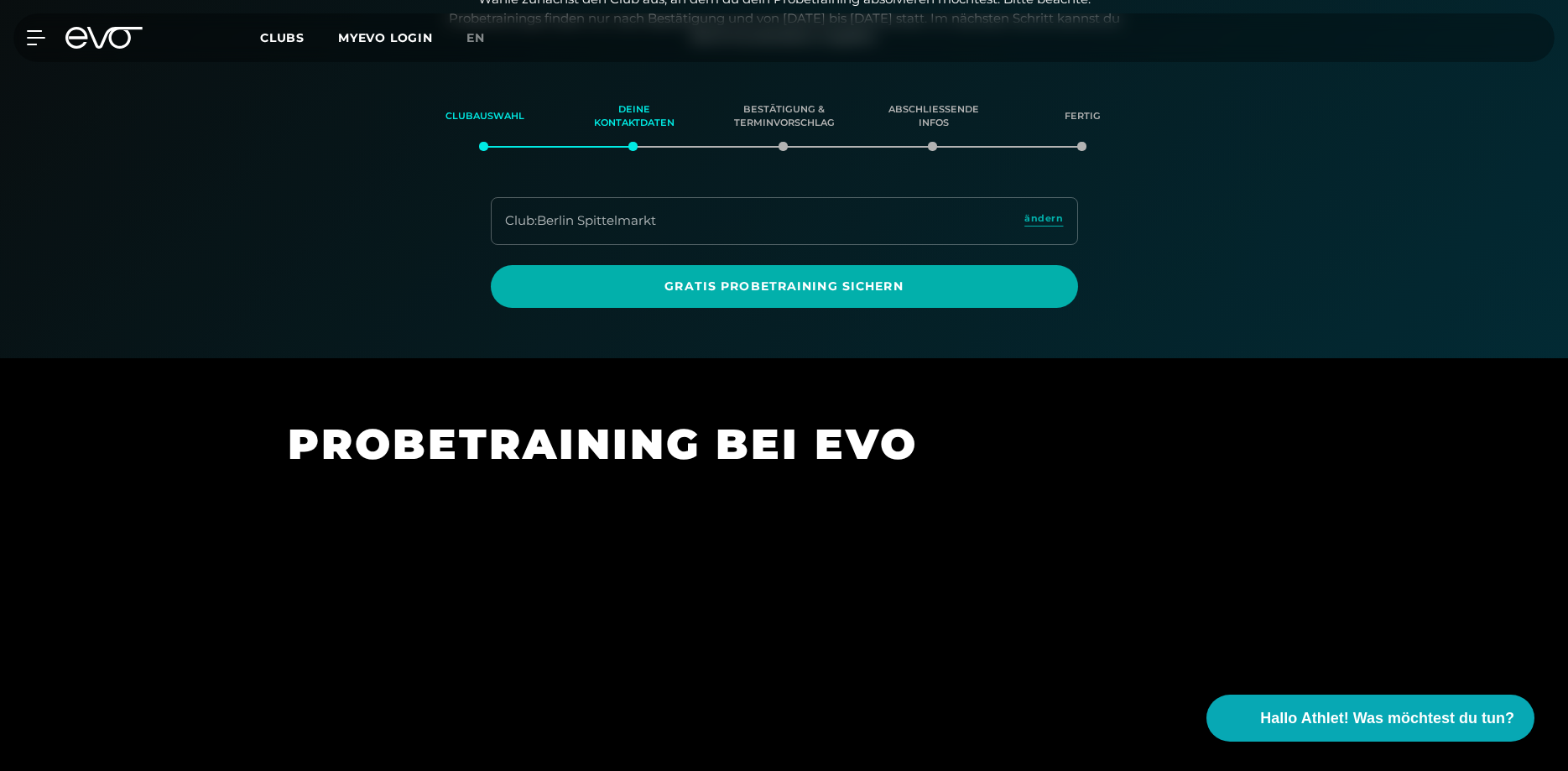
scroll to position [288, 0]
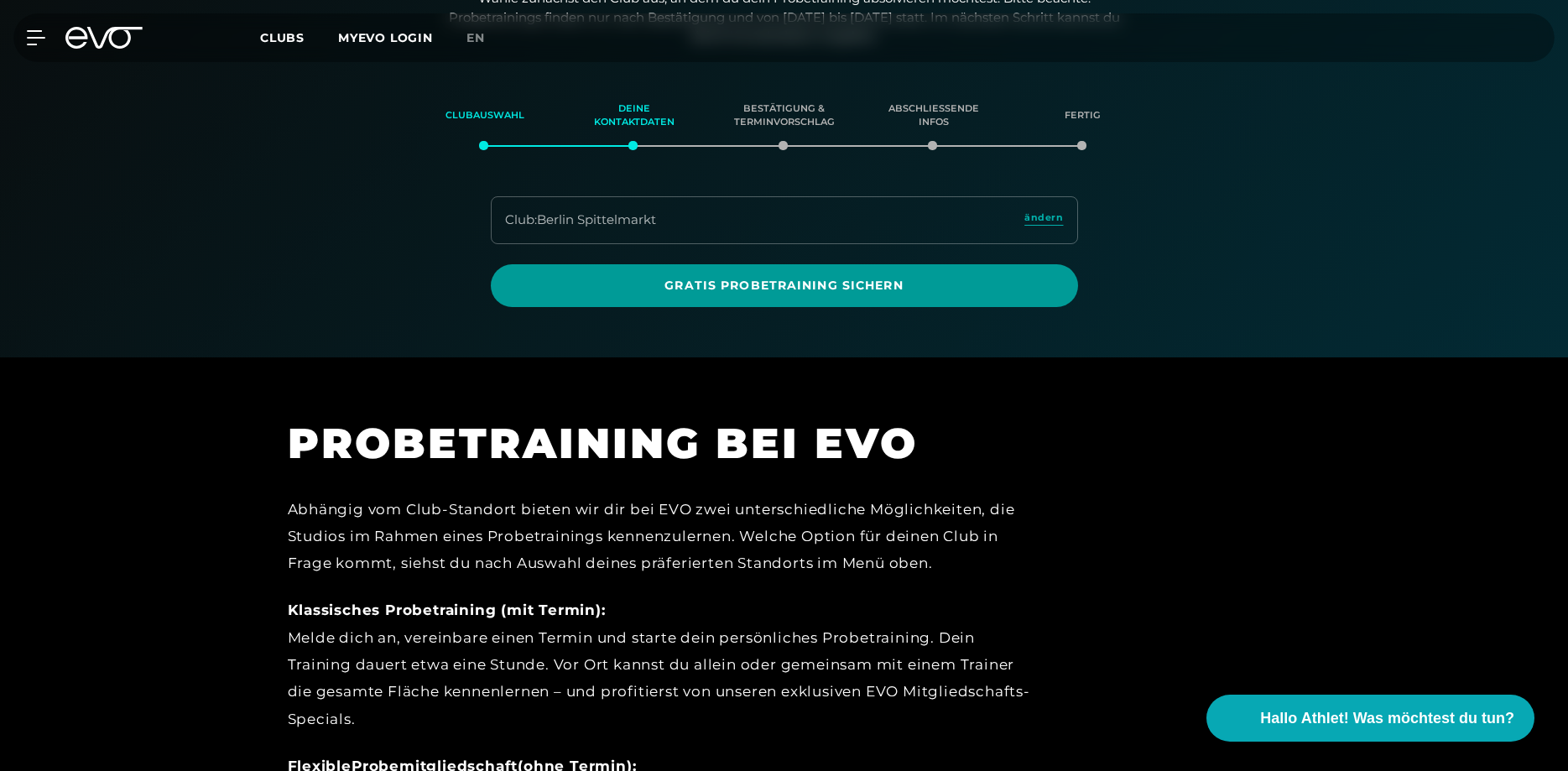
click at [807, 282] on span "Gratis Probetraining sichern" at bounding box center [785, 285] width 507 height 18
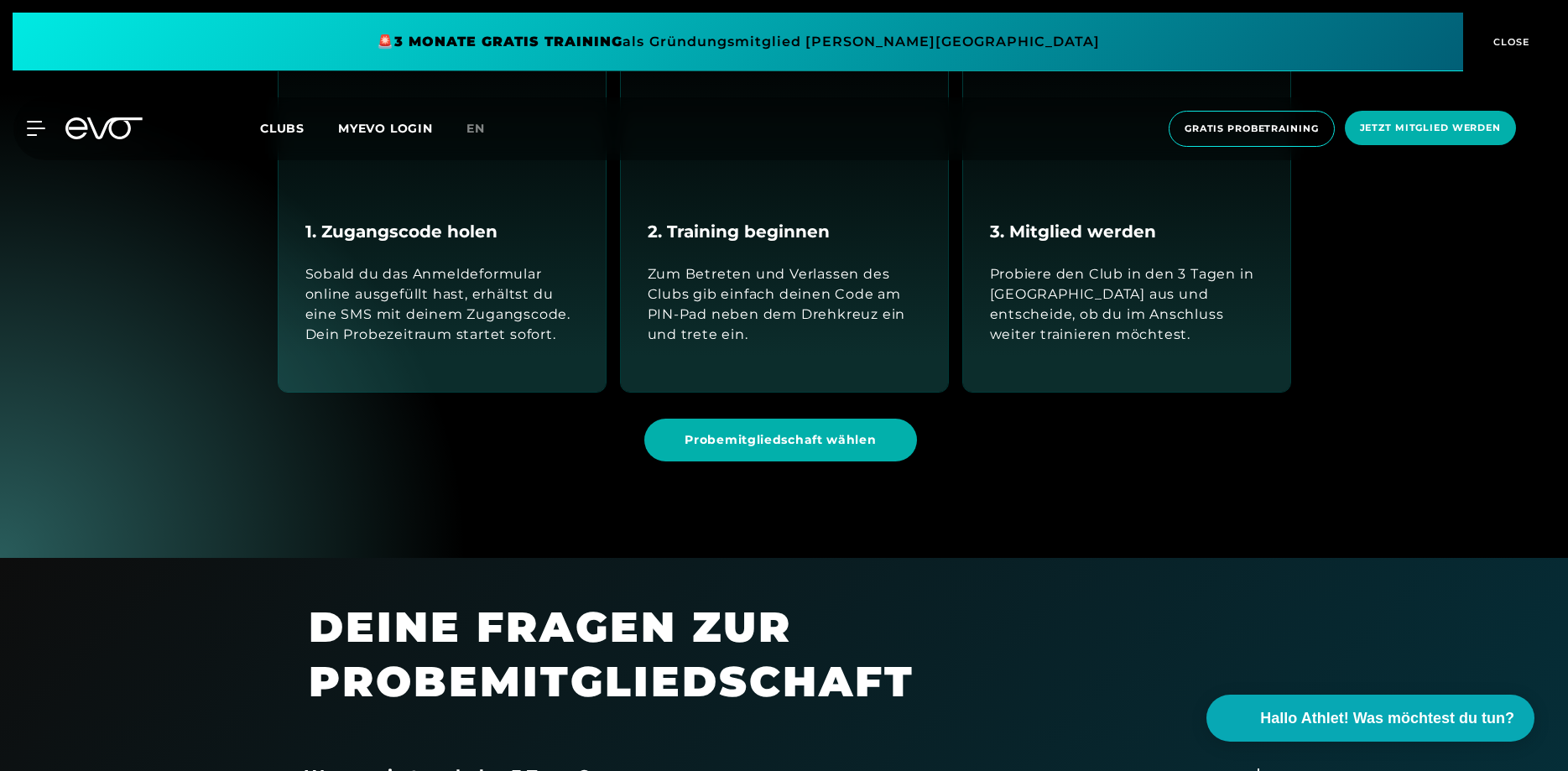
scroll to position [1539, 0]
